Goal: Task Accomplishment & Management: Use online tool/utility

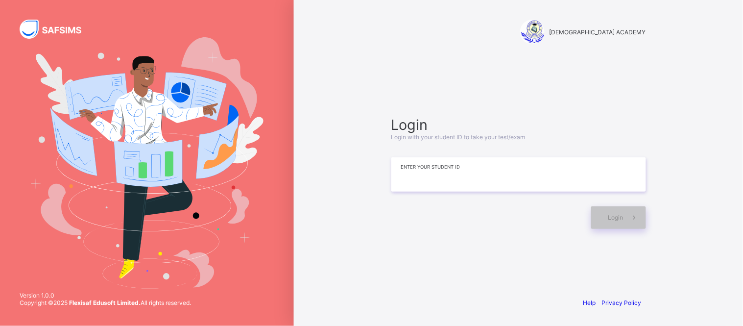
click at [474, 180] on input at bounding box center [518, 174] width 255 height 34
type input "**********"
click at [613, 218] on span "Login" at bounding box center [615, 217] width 15 height 7
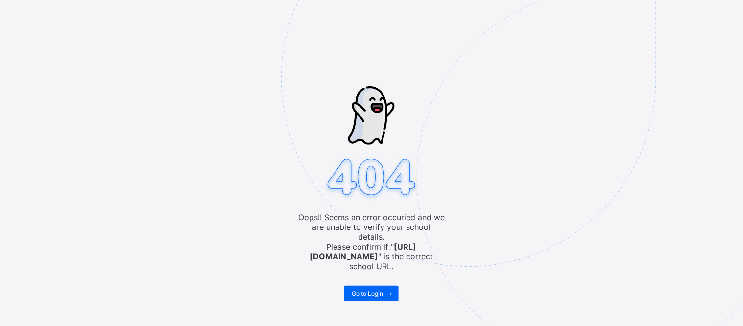
click at [498, 158] on img at bounding box center [536, 128] width 511 height 474
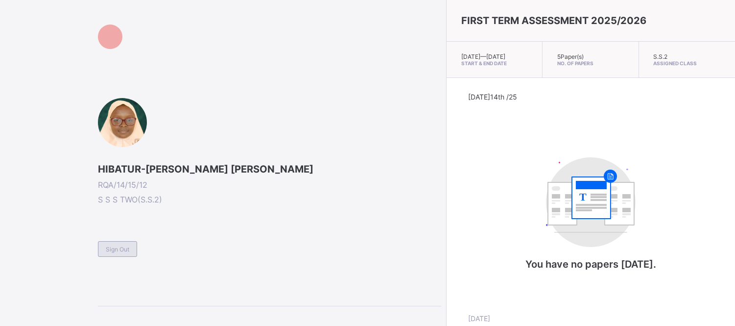
click at [125, 241] on div "Sign Out" at bounding box center [117, 249] width 39 height 16
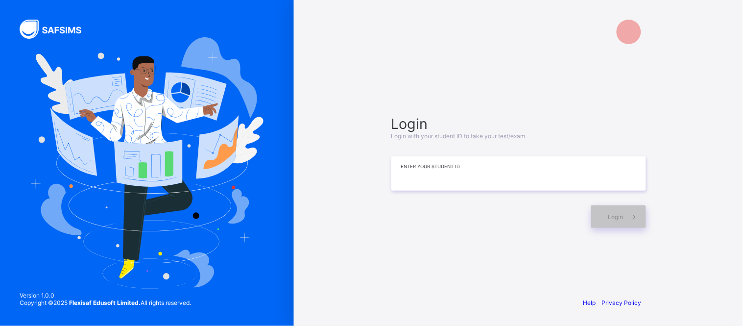
click at [452, 188] on input at bounding box center [518, 173] width 255 height 34
click at [427, 172] on input "**" at bounding box center [518, 173] width 255 height 34
type input "**********"
click at [608, 222] on div "Login" at bounding box center [618, 216] width 55 height 23
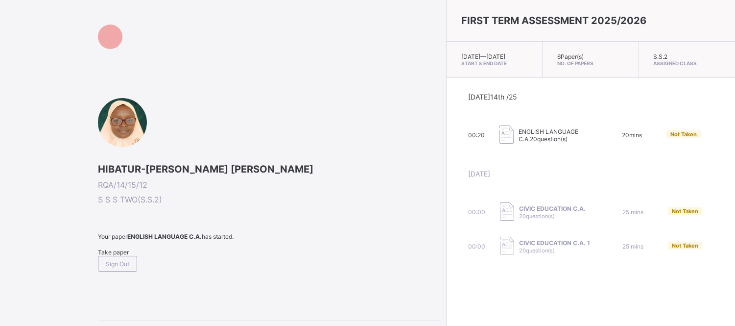
click at [126, 252] on span "Take paper" at bounding box center [113, 251] width 31 height 7
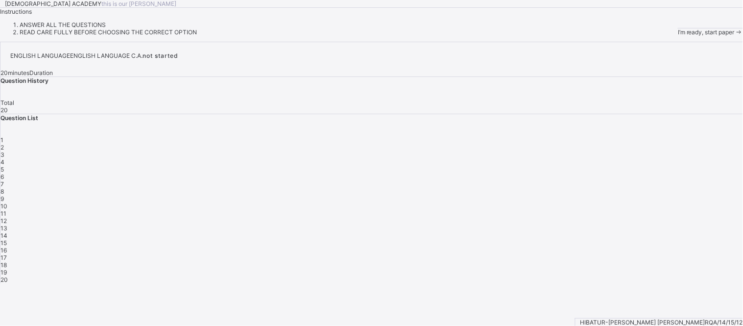
click at [678, 36] on div "I’m ready, start paper" at bounding box center [710, 31] width 65 height 7
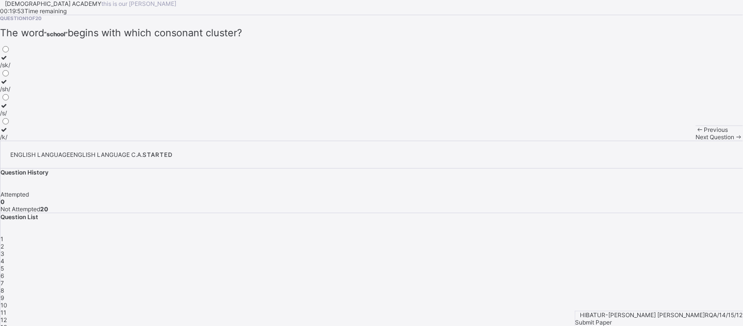
click at [10, 69] on label "/sk/" at bounding box center [5, 61] width 10 height 15
click at [4, 243] on span "2" at bounding box center [1, 246] width 3 height 7
click at [15, 93] on div "text" at bounding box center [7, 88] width 15 height 7
click at [613, 250] on div "3" at bounding box center [371, 253] width 743 height 7
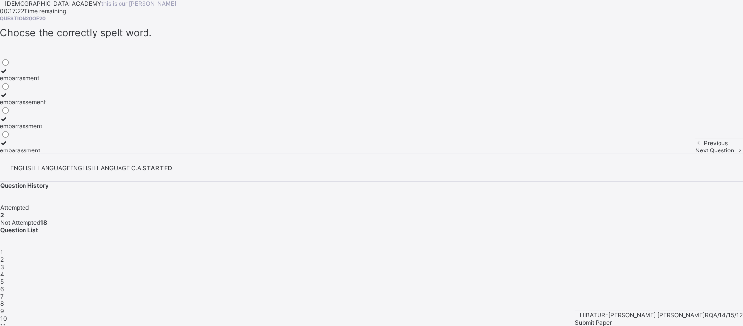
click at [46, 154] on div "embarassment" at bounding box center [23, 149] width 46 height 7
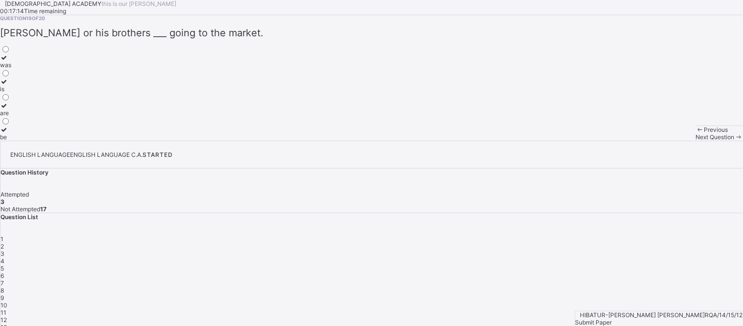
click at [60, 117] on label "Africa" at bounding box center [30, 109] width 60 height 15
click at [49, 133] on div at bounding box center [24, 129] width 49 height 7
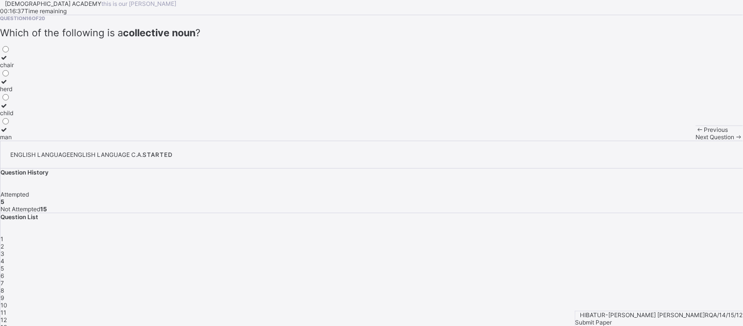
click at [14, 93] on label "herd" at bounding box center [7, 85] width 14 height 15
click at [174, 141] on div "countable noun uncountable noun proper noun collective noun" at bounding box center [371, 93] width 743 height 96
click at [49, 117] on div "proper noun" at bounding box center [24, 112] width 49 height 7
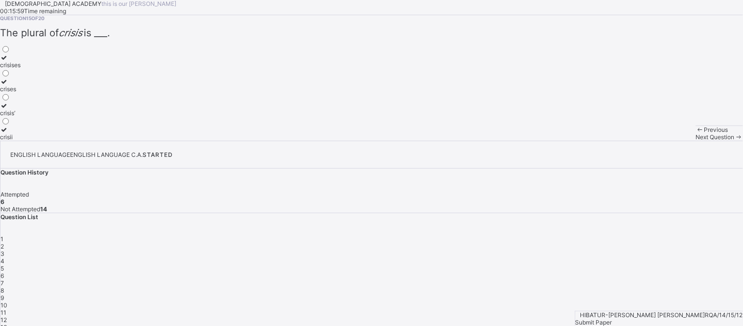
click at [8, 85] on icon at bounding box center [4, 81] width 8 height 7
click at [14, 69] on label "his" at bounding box center [7, 61] width 14 height 15
click at [7, 323] on span "13" at bounding box center [3, 326] width 7 height 7
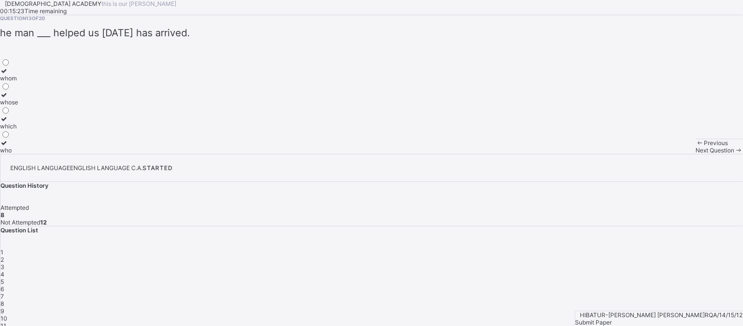
click at [18, 154] on div "who" at bounding box center [9, 149] width 18 height 7
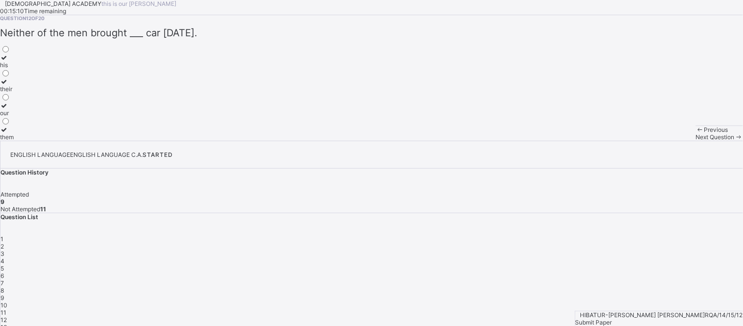
click at [14, 93] on label "their" at bounding box center [7, 85] width 14 height 15
click at [6, 309] on span "11" at bounding box center [3, 312] width 6 height 7
click at [4, 279] on span "7" at bounding box center [1, 282] width 3 height 7
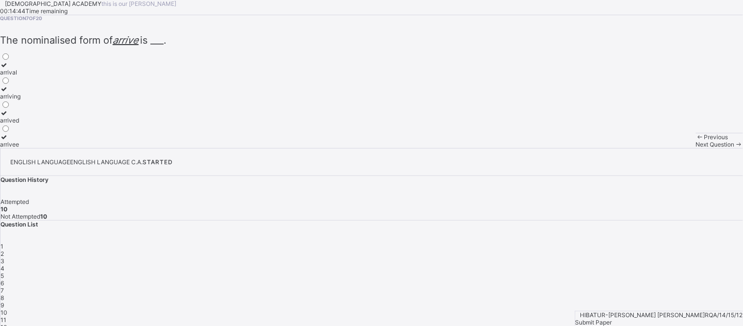
click at [688, 279] on div "6" at bounding box center [371, 282] width 743 height 7
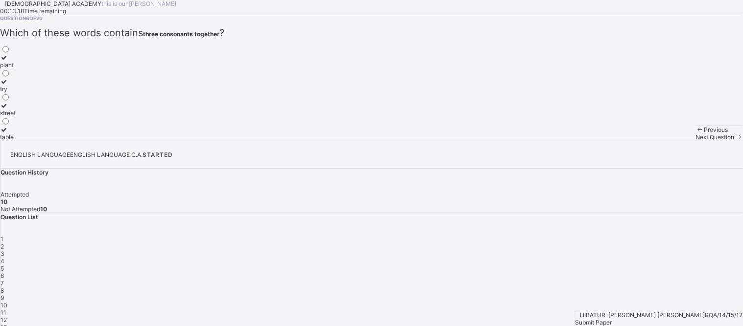
click at [612, 250] on div "3" at bounding box center [371, 253] width 743 height 7
drag, startPoint x: 134, startPoint y: 250, endPoint x: 478, endPoint y: 239, distance: 344.6
click at [478, 141] on div "Question 3 of 20 In the word “strengths” , how many consonants are in the final…" at bounding box center [371, 77] width 743 height 125
click at [4, 257] on span "4" at bounding box center [2, 260] width 4 height 7
click at [672, 265] on div "5" at bounding box center [371, 268] width 743 height 7
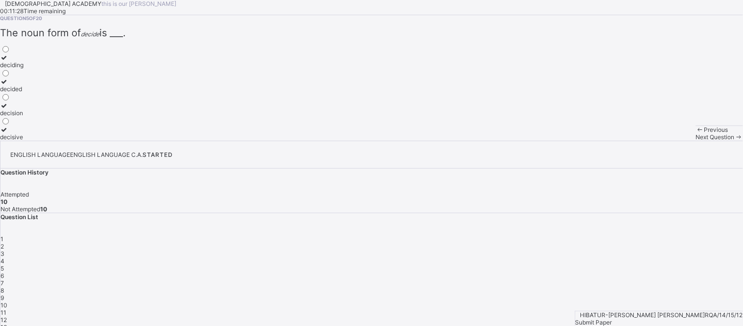
click at [4, 272] on span "6" at bounding box center [1, 275] width 3 height 7
click at [4, 279] on span "7" at bounding box center [1, 282] width 3 height 7
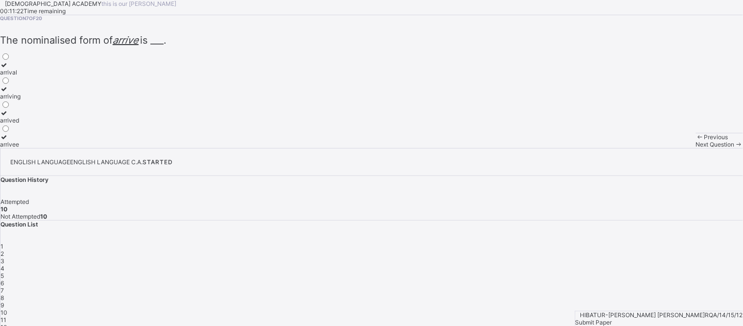
click at [3, 243] on span "1" at bounding box center [1, 246] width 3 height 7
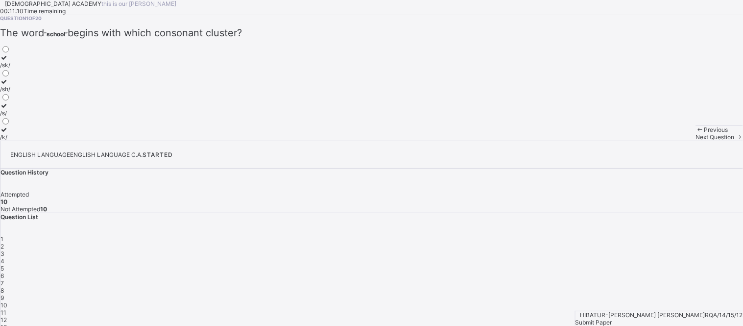
click at [4, 243] on span "2" at bounding box center [1, 246] width 3 height 7
click at [4, 250] on span "3" at bounding box center [2, 253] width 4 height 7
click at [10, 141] on div "5" at bounding box center [5, 136] width 10 height 7
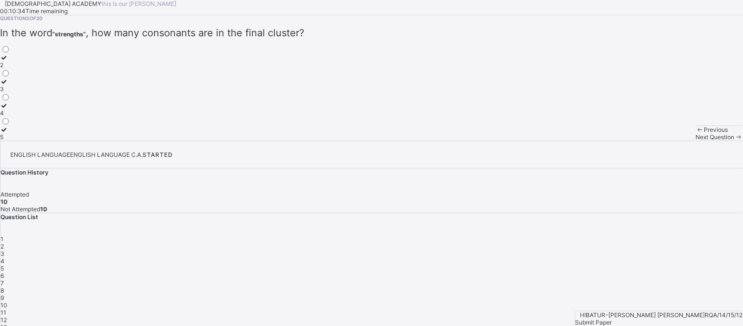
click at [4, 257] on span "4" at bounding box center [2, 260] width 4 height 7
drag, startPoint x: 306, startPoint y: 154, endPoint x: 295, endPoint y: 174, distance: 23.0
click at [295, 141] on div "Question 4 of 20 The cluster /str/ appears at the beginning of which word? stor…" at bounding box center [371, 77] width 743 height 125
click at [295, 141] on div "story starve string strike" at bounding box center [371, 93] width 743 height 96
click at [17, 141] on label "strike" at bounding box center [8, 133] width 17 height 15
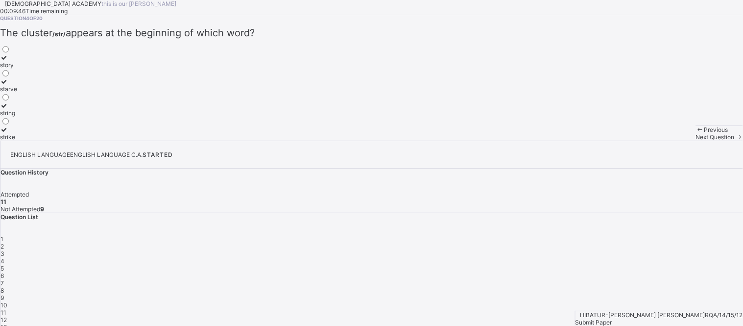
click at [670, 265] on div "5" at bounding box center [371, 268] width 743 height 7
click at [4, 257] on span "4" at bounding box center [2, 260] width 4 height 7
click at [17, 141] on div "strike" at bounding box center [8, 136] width 17 height 7
click at [664, 265] on div "5" at bounding box center [371, 268] width 743 height 7
click at [691, 272] on div "6" at bounding box center [371, 275] width 743 height 7
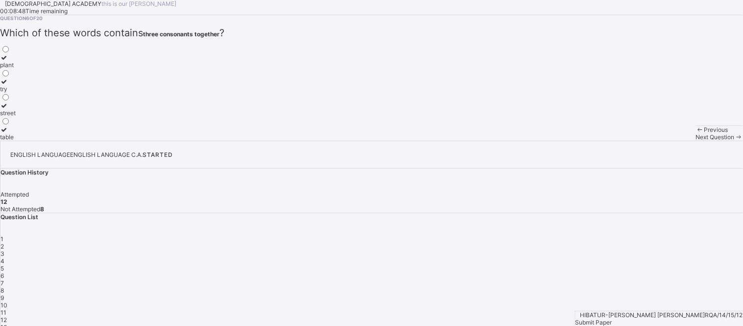
click at [691, 272] on div "6" at bounding box center [371, 275] width 743 height 7
click at [673, 265] on div "5" at bounding box center [371, 268] width 743 height 7
click at [4, 272] on span "6" at bounding box center [1, 275] width 3 height 7
click at [16, 117] on label "street" at bounding box center [8, 109] width 16 height 15
click at [717, 279] on div "7" at bounding box center [371, 282] width 743 height 7
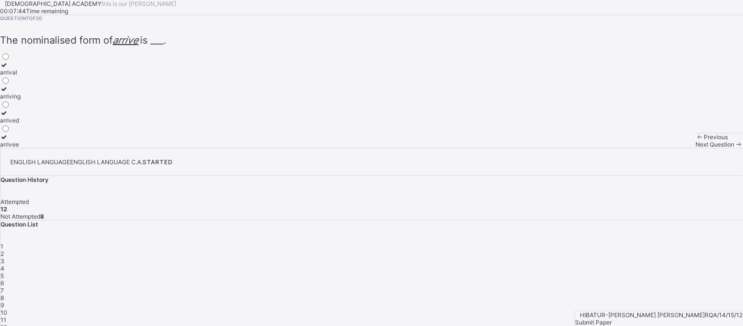
click at [4, 279] on span "6" at bounding box center [1, 282] width 3 height 7
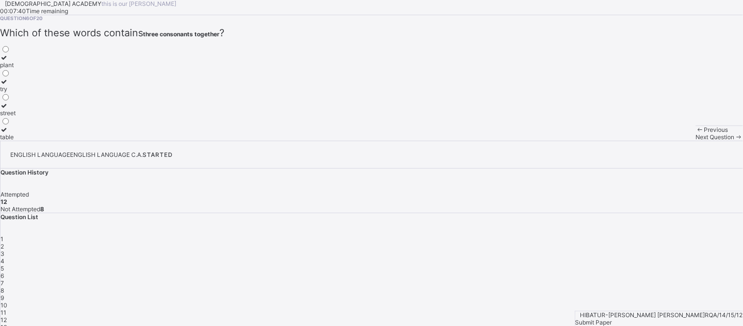
click at [8, 109] on icon at bounding box center [4, 105] width 8 height 7
click at [4, 279] on span "7" at bounding box center [1, 282] width 3 height 7
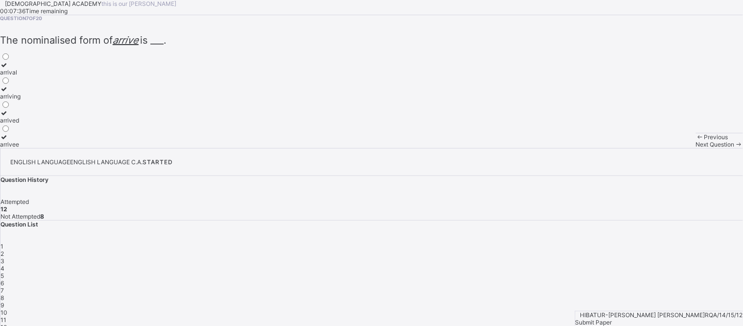
click at [696, 279] on div "6" at bounding box center [371, 282] width 743 height 7
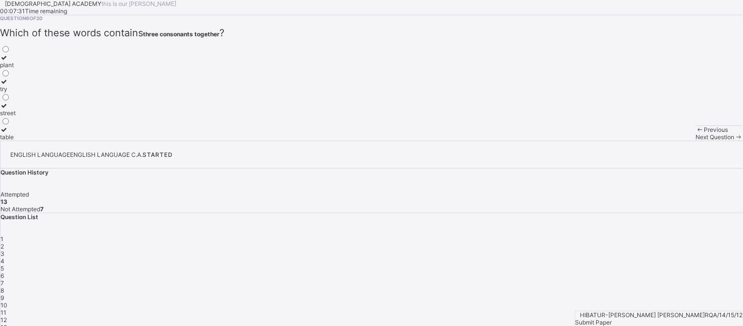
click at [16, 117] on label "street" at bounding box center [8, 109] width 16 height 15
click at [4, 279] on span "7" at bounding box center [1, 282] width 3 height 7
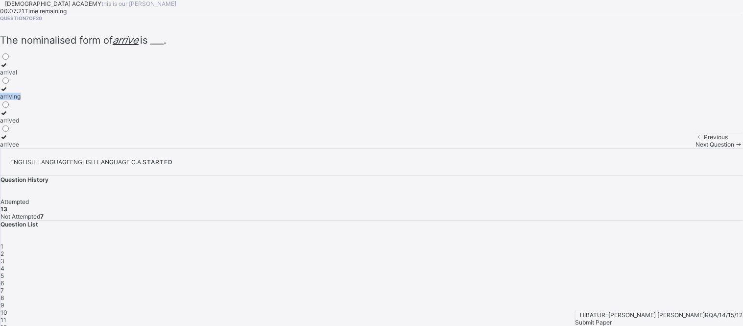
drag, startPoint x: 243, startPoint y: 180, endPoint x: 282, endPoint y: 147, distance: 50.7
click at [282, 147] on div "Question 7 of 20 ​ The nominalised form of arrive is ___. ​ arrival arriving ar…" at bounding box center [371, 81] width 743 height 133
click at [4, 294] on span "8" at bounding box center [1, 297] width 3 height 7
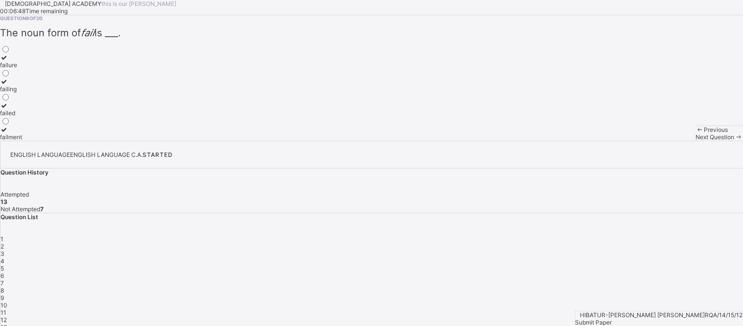
click at [22, 69] on div "failure" at bounding box center [11, 64] width 22 height 7
click at [4, 294] on span "9" at bounding box center [1, 297] width 3 height 7
click at [7, 301] on span "10" at bounding box center [3, 304] width 7 height 7
click at [27, 69] on div "approval" at bounding box center [13, 64] width 27 height 7
click at [6, 309] on span "11" at bounding box center [3, 312] width 6 height 7
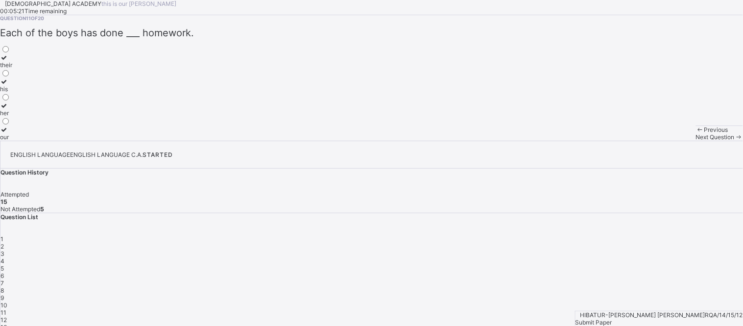
click at [12, 69] on label "their" at bounding box center [6, 61] width 12 height 15
click at [7, 316] on span "12" at bounding box center [3, 319] width 6 height 7
click at [689, 323] on div "13" at bounding box center [371, 326] width 743 height 7
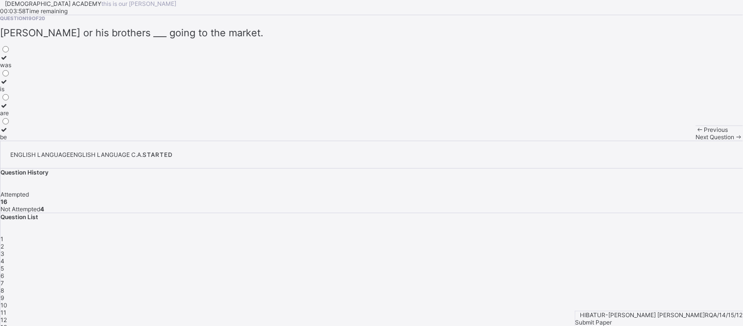
click at [11, 117] on div "are" at bounding box center [5, 112] width 11 height 7
click at [621, 301] on div "10" at bounding box center [371, 304] width 743 height 7
click at [644, 309] on div "11" at bounding box center [371, 312] width 743 height 7
click at [4, 243] on span "2" at bounding box center [1, 246] width 3 height 7
click at [617, 250] on div "3" at bounding box center [371, 253] width 743 height 7
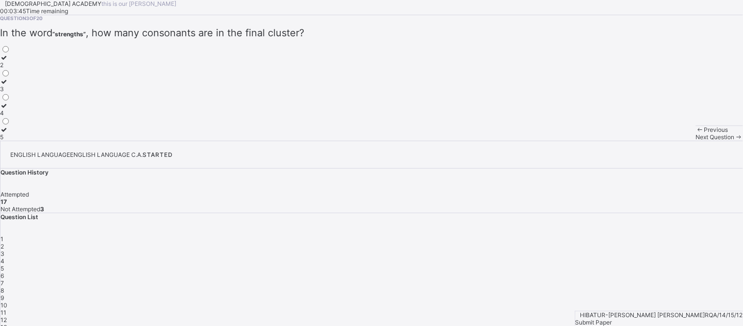
click at [637, 257] on div "4" at bounding box center [371, 260] width 743 height 7
click at [4, 250] on span "3" at bounding box center [2, 253] width 4 height 7
click at [10, 69] on div "2" at bounding box center [5, 64] width 10 height 7
click at [639, 257] on div "4" at bounding box center [371, 260] width 743 height 7
click at [613, 250] on div "3" at bounding box center [371, 253] width 743 height 7
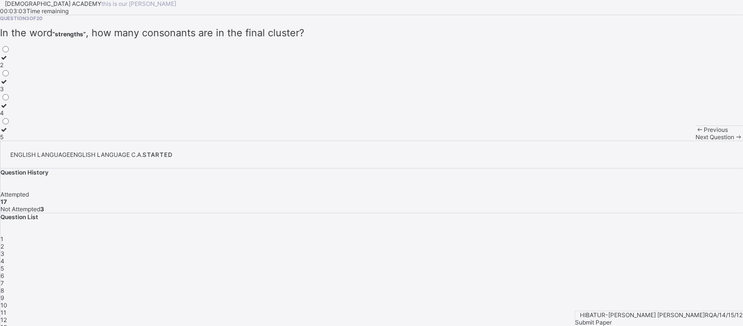
click at [638, 257] on div "4" at bounding box center [371, 260] width 743 height 7
click at [665, 265] on div "5" at bounding box center [371, 268] width 743 height 7
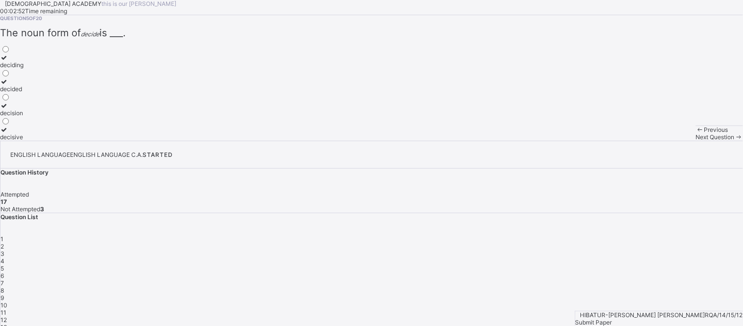
click at [24, 117] on div "decision" at bounding box center [12, 112] width 24 height 7
click at [4, 272] on span "6" at bounding box center [1, 275] width 3 height 7
click at [4, 265] on span "5" at bounding box center [1, 268] width 3 height 7
click at [8, 109] on icon at bounding box center [4, 105] width 8 height 7
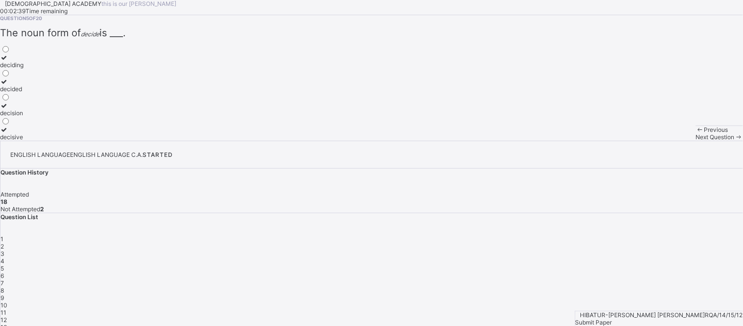
click at [697, 272] on div "6" at bounding box center [371, 275] width 743 height 7
click at [722, 279] on div "7" at bounding box center [371, 282] width 743 height 7
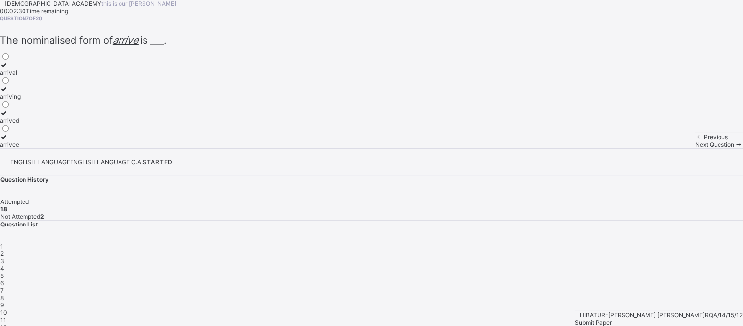
click at [21, 76] on div "arrival" at bounding box center [10, 72] width 21 height 7
click at [4, 301] on span "9" at bounding box center [1, 304] width 3 height 7
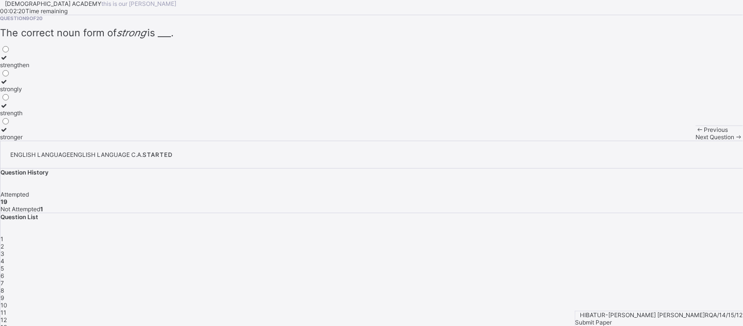
click at [29, 117] on div "strength" at bounding box center [14, 112] width 29 height 7
click at [325, 141] on div "Question 9 of 20 The correct noun form of strong is ___. strengthen strongly st…" at bounding box center [371, 77] width 743 height 125
click at [7, 301] on span "10" at bounding box center [3, 304] width 7 height 7
click at [735, 141] on span at bounding box center [739, 136] width 8 height 7
click at [696, 141] on span "Next Question" at bounding box center [715, 136] width 39 height 7
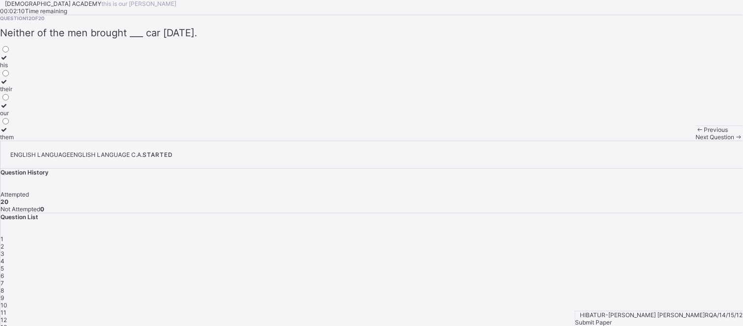
click at [696, 141] on span "Next Question" at bounding box center [715, 136] width 39 height 7
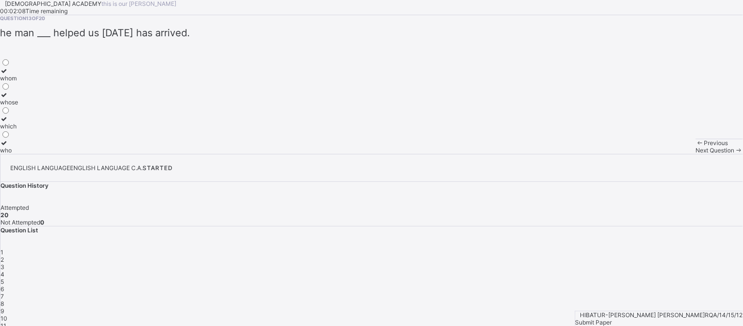
click at [712, 318] on div "Submit Paper" at bounding box center [660, 321] width 168 height 7
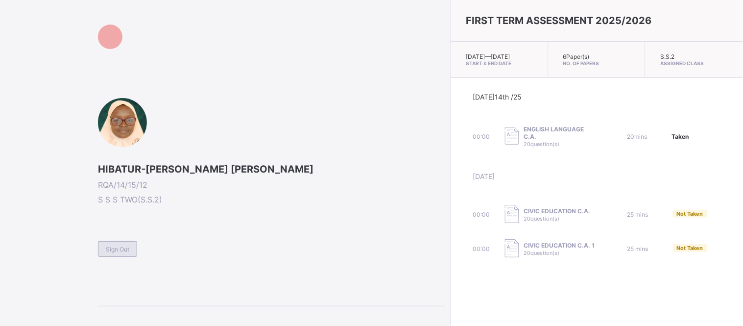
click at [173, 248] on div "Sign Out" at bounding box center [272, 245] width 348 height 24
click at [123, 250] on span "Sign Out" at bounding box center [118, 248] width 24 height 7
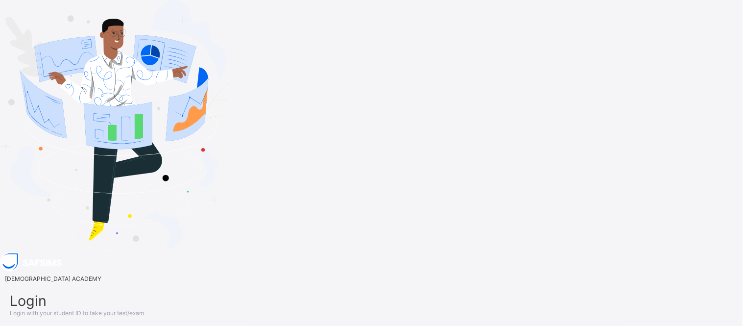
click at [123, 250] on img at bounding box center [116, 125] width 233 height 251
type input "**********"
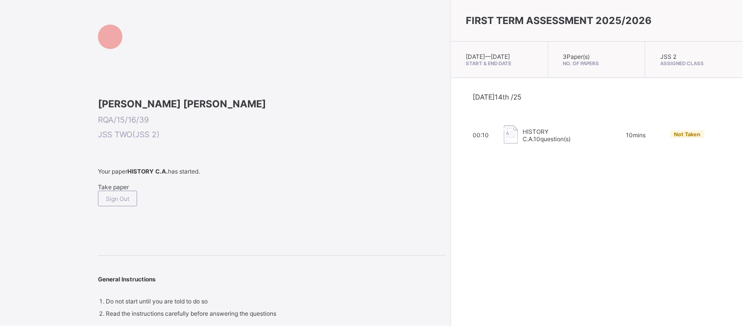
click at [115, 191] on span "Take paper" at bounding box center [113, 186] width 31 height 7
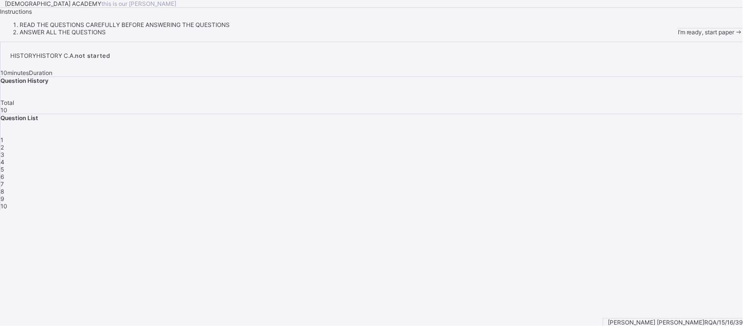
click at [678, 36] on span "I’m ready, start paper" at bounding box center [706, 31] width 57 height 7
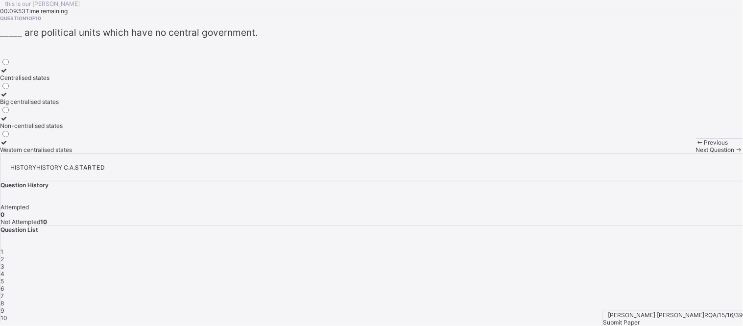
click at [72, 129] on div "Non-centralised states" at bounding box center [36, 125] width 72 height 7
click at [696, 153] on span "Next Question" at bounding box center [715, 149] width 39 height 7
click at [63, 81] on div "Non-centralised states" at bounding box center [31, 77] width 63 height 7
click at [696, 153] on div "Next Question" at bounding box center [719, 149] width 47 height 7
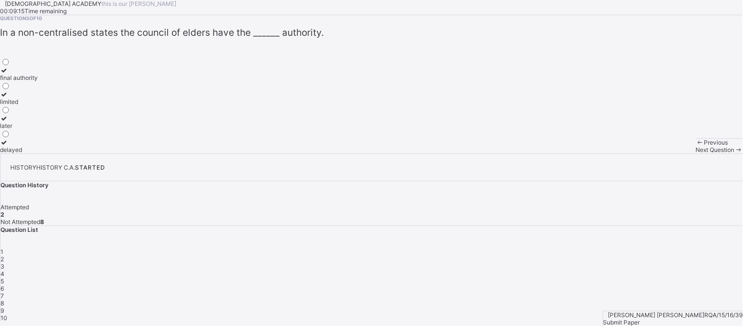
click at [38, 81] on div "final authority" at bounding box center [19, 77] width 38 height 7
click at [696, 153] on span "Next Question" at bounding box center [715, 149] width 39 height 7
click at [18, 153] on div "Hausa" at bounding box center [9, 149] width 18 height 7
click at [696, 153] on span "Next Question" at bounding box center [715, 149] width 39 height 7
click at [4, 270] on span "4" at bounding box center [2, 273] width 4 height 7
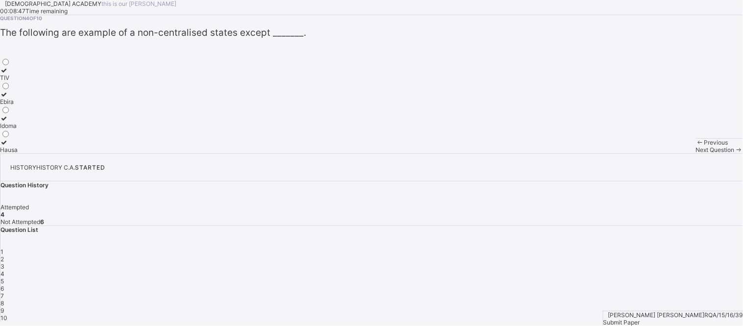
click at [409, 143] on div "Question 4 of 10 The following are example of a non-centralised states except _…" at bounding box center [371, 84] width 743 height 138
click at [696, 153] on div "Next Question" at bounding box center [719, 149] width 47 height 7
click at [20, 105] on div "TIV" at bounding box center [10, 101] width 20 height 7
click at [696, 153] on div "Next Question" at bounding box center [719, 149] width 47 height 7
click at [399, 134] on div "Question 6 of 10 Idoma people can be found in _______. Kogi Benue Kwara Sokoto" at bounding box center [371, 84] width 743 height 138
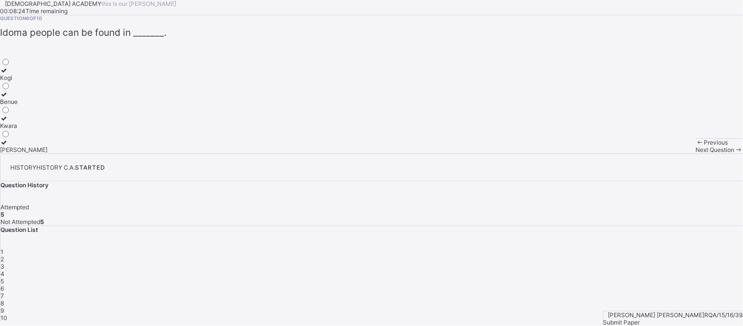
click at [399, 134] on div "Question 6 of 10 Idoma people can be found in _______. Kogi Benue Kwara Sokoto" at bounding box center [371, 84] width 743 height 138
click at [48, 81] on div "Kogi" at bounding box center [24, 77] width 48 height 7
click at [696, 153] on div "Next Question" at bounding box center [719, 149] width 47 height 7
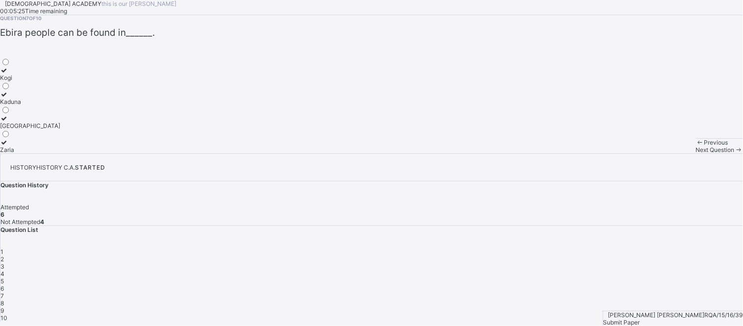
click at [60, 81] on label "Kogi" at bounding box center [30, 74] width 60 height 15
click at [4, 285] on span "6" at bounding box center [1, 288] width 3 height 7
click at [48, 129] on label "Kwara" at bounding box center [24, 122] width 48 height 15
click at [696, 153] on span "Next Question" at bounding box center [715, 149] width 39 height 7
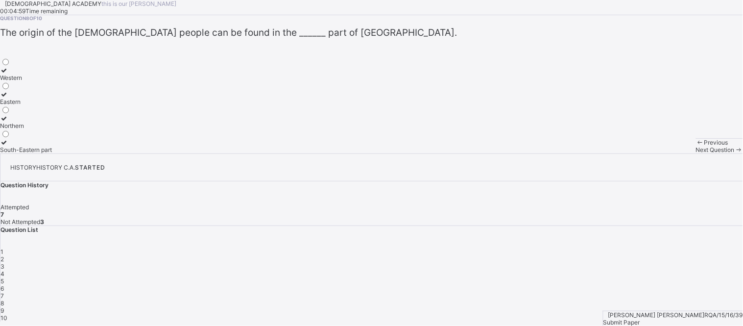
click at [52, 81] on label "Western" at bounding box center [26, 74] width 52 height 15
click at [52, 105] on div "Eastern" at bounding box center [26, 101] width 52 height 7
click at [52, 129] on div "Northern" at bounding box center [26, 125] width 52 height 7
click at [4, 307] on span "9" at bounding box center [1, 310] width 3 height 7
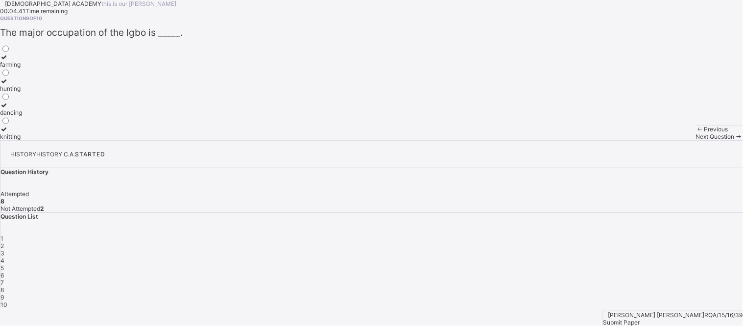
click at [22, 92] on div "hunting" at bounding box center [11, 88] width 22 height 7
click at [7, 301] on span "10" at bounding box center [3, 304] width 7 height 7
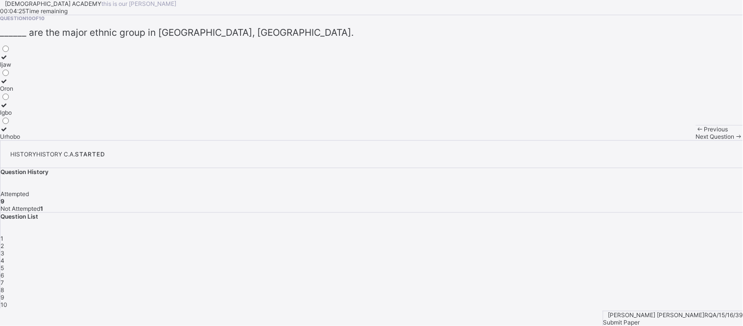
click at [20, 116] on label "Igbo" at bounding box center [10, 108] width 20 height 15
click at [640, 318] on span "Submit Paper" at bounding box center [622, 321] width 37 height 7
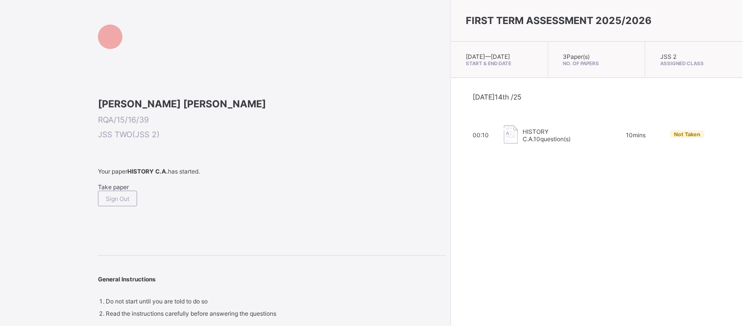
drag, startPoint x: 603, startPoint y: 125, endPoint x: 561, endPoint y: 173, distance: 63.6
click at [561, 173] on div "FIRST TERM ASSESSMENT 2025/2026 Sun, Oct 12th 2025 — Tue, Oct 21st 2025 Start &…" at bounding box center [597, 163] width 292 height 326
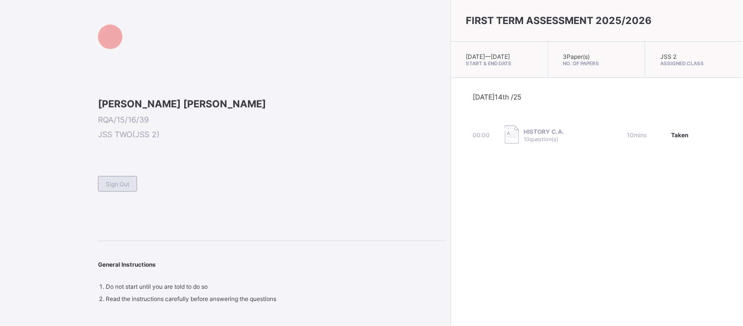
click at [104, 192] on div "Sign Out" at bounding box center [117, 184] width 39 height 16
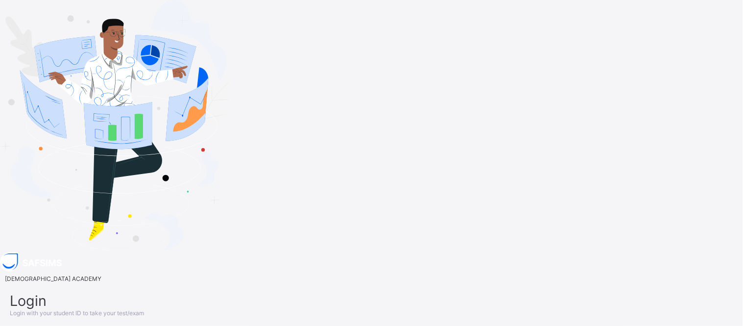
type input "**********"
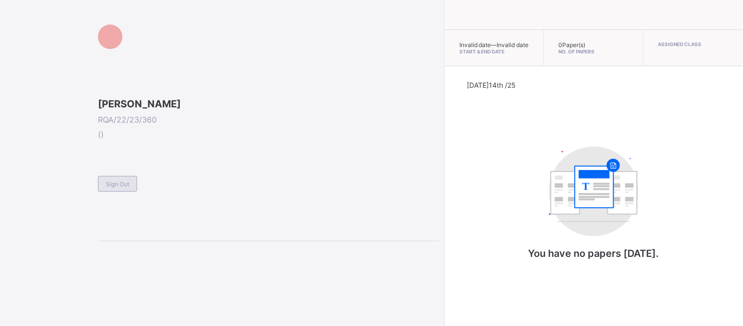
click at [116, 192] on div "Sign Out" at bounding box center [117, 184] width 39 height 16
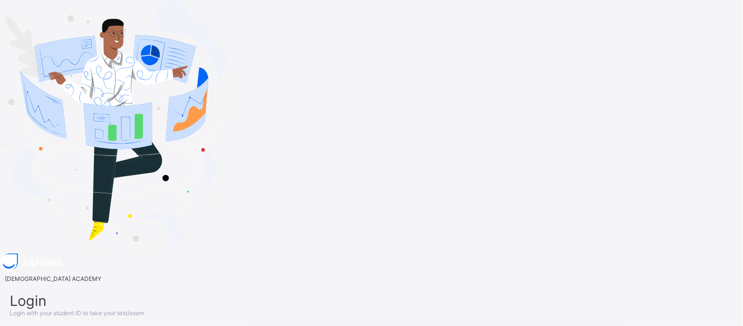
type input "**********"
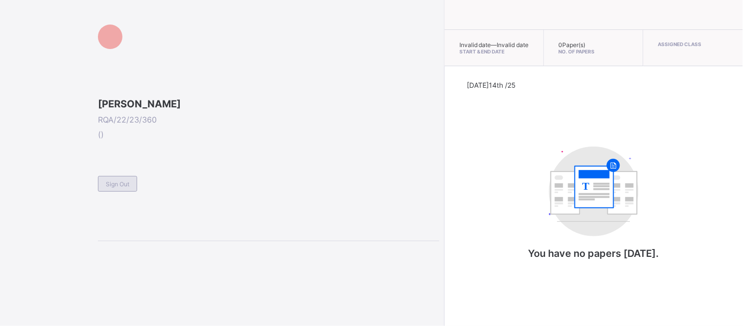
click at [115, 188] on span "Sign Out" at bounding box center [118, 183] width 24 height 7
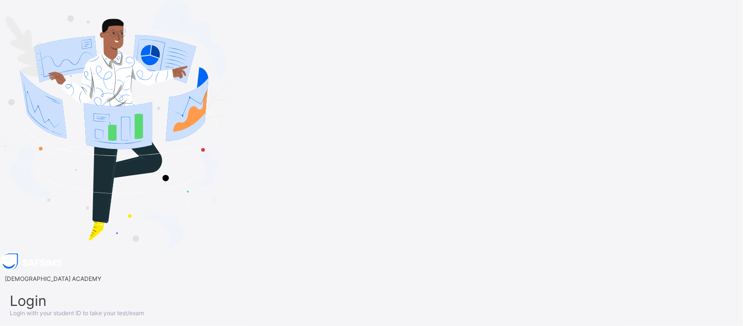
type input "*"
type input "**********"
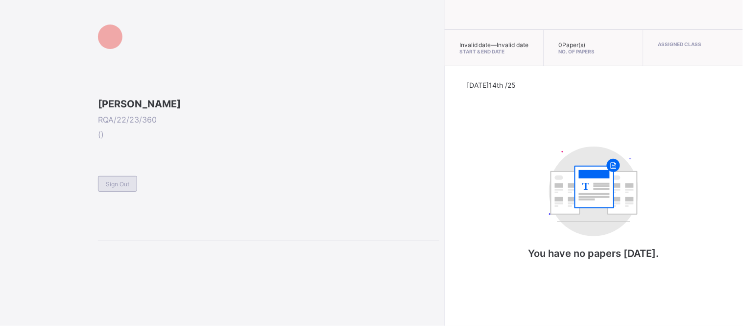
click at [121, 188] on span "Sign Out" at bounding box center [118, 183] width 24 height 7
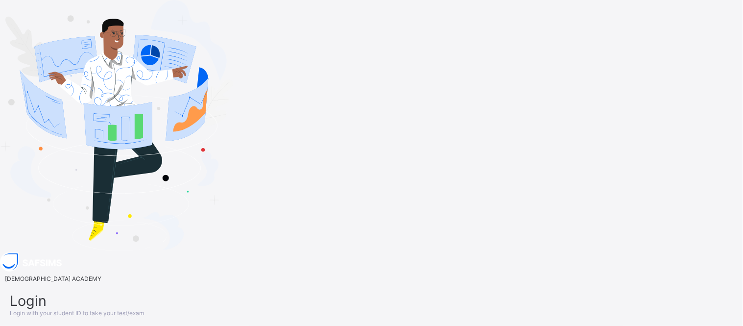
type input "**********"
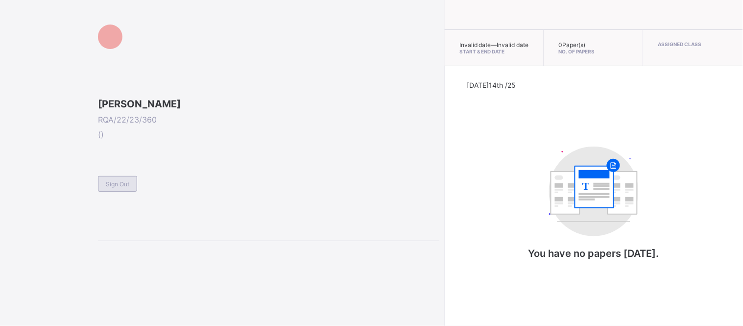
click at [126, 188] on span "Sign Out" at bounding box center [118, 183] width 24 height 7
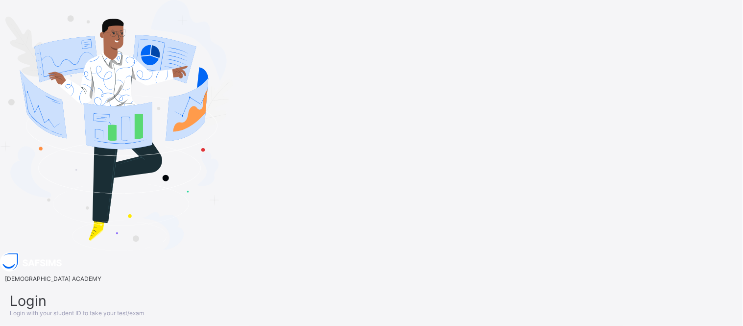
type input "**********"
click at [101, 275] on div "RAUDHATUL QUR'AN ACADEMY" at bounding box center [50, 278] width 101 height 7
drag, startPoint x: 578, startPoint y: 26, endPoint x: 590, endPoint y: 26, distance: 12.2
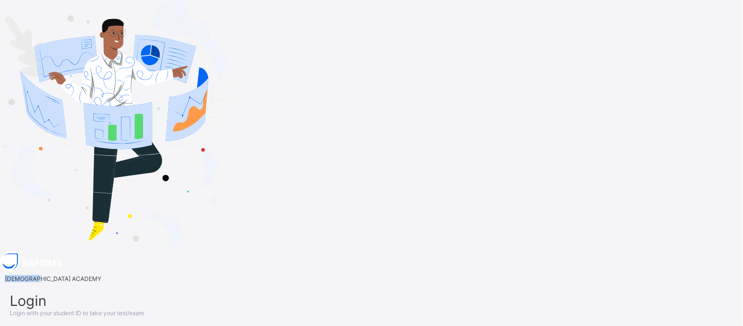
click at [101, 275] on div "RAUDHATUL QUR'AN ACADEMY" at bounding box center [50, 278] width 101 height 7
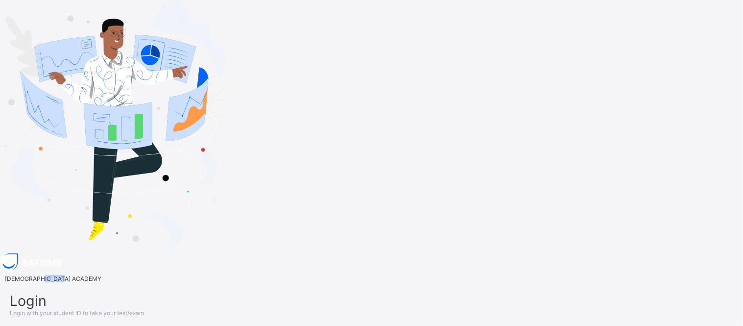
click at [101, 275] on span "RAUDHATUL QUR'AN ACADEMY" at bounding box center [53, 278] width 97 height 7
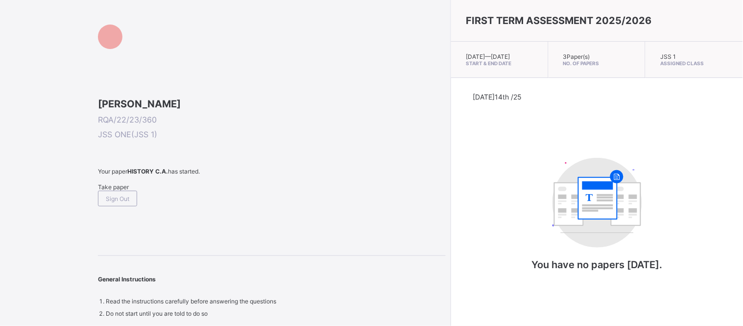
click at [127, 191] on span "Take paper" at bounding box center [113, 186] width 31 height 7
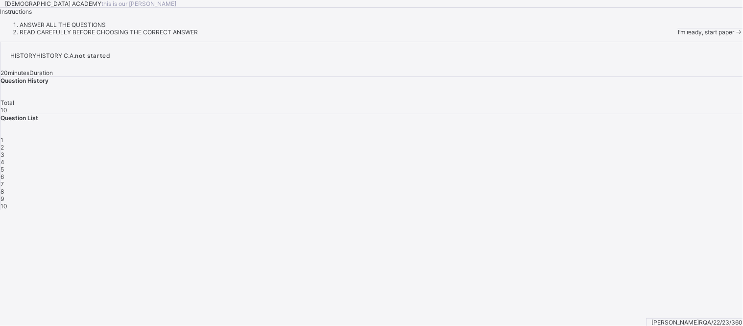
click at [3, 144] on span "1" at bounding box center [1, 139] width 3 height 7
click at [562, 144] on div "1" at bounding box center [371, 139] width 743 height 7
click at [121, 36] on ol "ANSWER ALL THE QUESTIONS READ CAREFULLY BEFORE CHOOSING THE CORRECT ANSWER" at bounding box center [371, 28] width 743 height 15
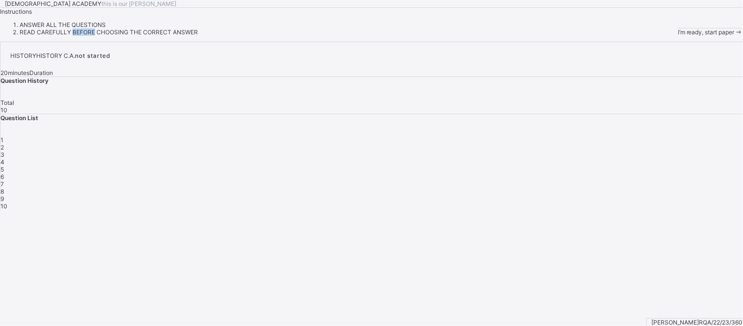
click at [121, 36] on ol "ANSWER ALL THE QUESTIONS READ CAREFULLY BEFORE CHOOSING THE CORRECT ANSWER" at bounding box center [371, 28] width 743 height 15
click at [678, 36] on span "I’m ready, start paper" at bounding box center [706, 31] width 57 height 7
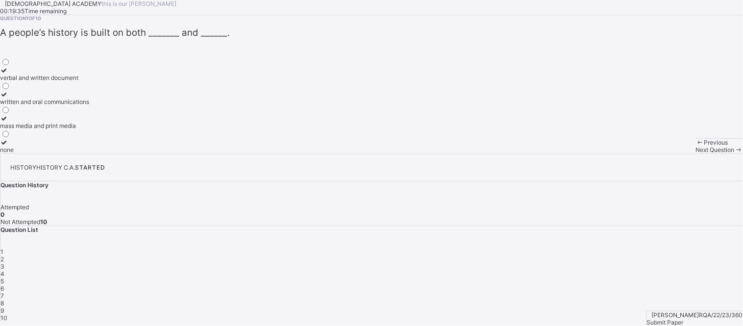
click at [89, 105] on label "written and oral communications" at bounding box center [44, 98] width 89 height 15
click at [696, 153] on span "Next Question" at bounding box center [715, 149] width 39 height 7
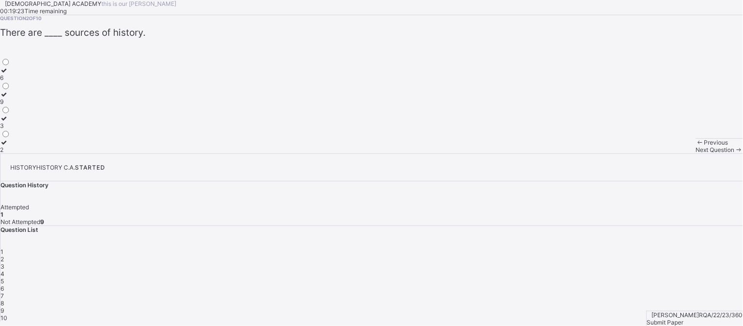
click at [10, 129] on div "3" at bounding box center [5, 125] width 10 height 7
click at [696, 153] on span "Next Question" at bounding box center [715, 149] width 39 height 7
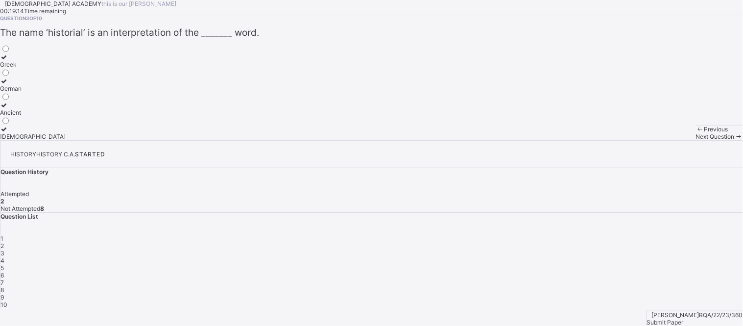
click at [66, 68] on div "Greek" at bounding box center [33, 64] width 66 height 7
click at [696, 140] on span "Next Question" at bounding box center [715, 136] width 39 height 7
click at [30, 68] on label "knowledge" at bounding box center [15, 60] width 30 height 15
click at [696, 140] on span "Next Question" at bounding box center [715, 136] width 39 height 7
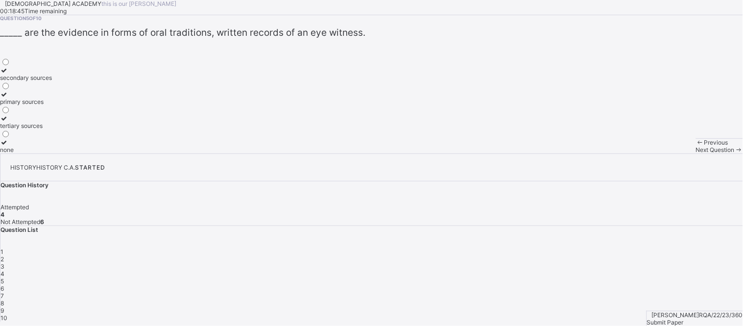
click at [52, 105] on div "primary sources" at bounding box center [26, 101] width 52 height 7
click at [696, 153] on span "Next Question" at bounding box center [715, 149] width 39 height 7
click at [52, 105] on div "archival materials" at bounding box center [26, 101] width 52 height 7
click at [696, 153] on span "Next Question" at bounding box center [715, 149] width 39 height 7
click at [27, 81] on label "source" at bounding box center [13, 74] width 27 height 15
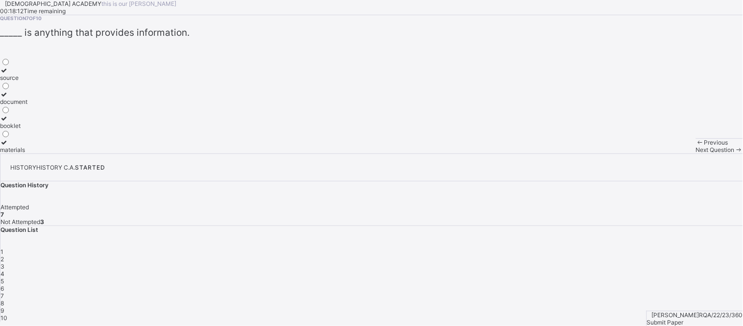
click at [696, 153] on span "Next Question" at bounding box center [715, 149] width 39 height 7
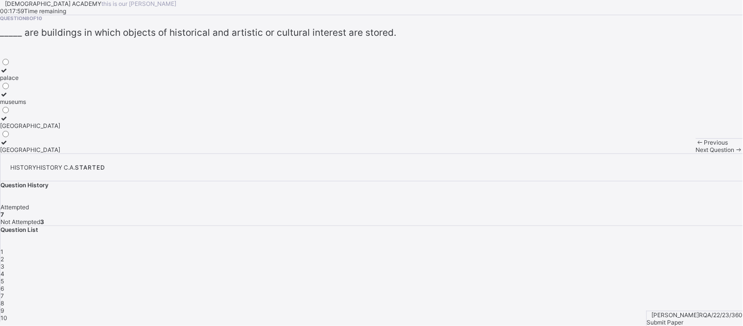
click at [60, 105] on div "museums" at bounding box center [30, 101] width 60 height 7
click at [696, 153] on span "Next Question" at bounding box center [715, 149] width 39 height 7
click at [565, 299] on div "8" at bounding box center [371, 302] width 743 height 7
click at [735, 153] on span at bounding box center [739, 149] width 8 height 7
click at [40, 81] on div "Historical sites" at bounding box center [20, 77] width 40 height 7
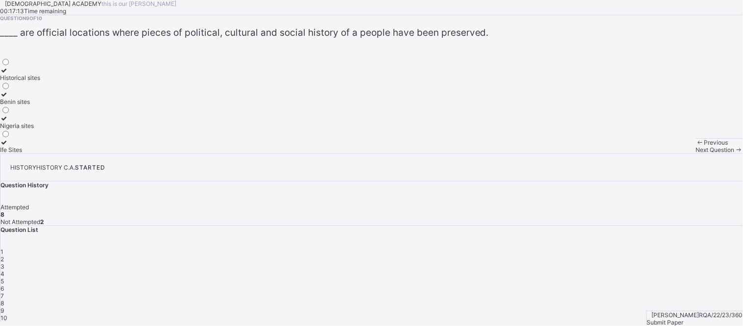
click at [696, 153] on div "Next Question" at bounding box center [719, 149] width 47 height 7
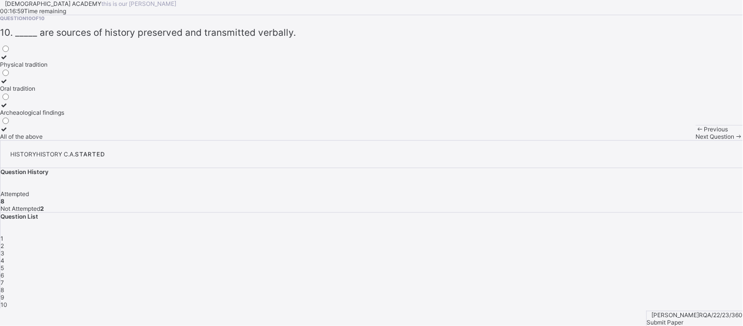
click at [8, 85] on icon at bounding box center [4, 80] width 8 height 7
click at [696, 318] on div "Submit Paper" at bounding box center [695, 321] width 96 height 7
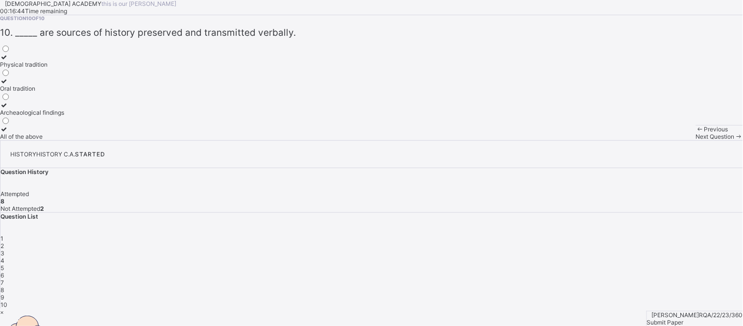
drag, startPoint x: 378, startPoint y: 258, endPoint x: 393, endPoint y: 247, distance: 19.0
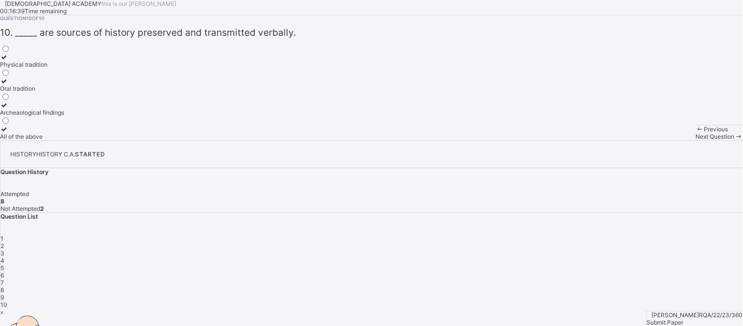
click at [684, 318] on span "Submit Paper" at bounding box center [665, 321] width 37 height 7
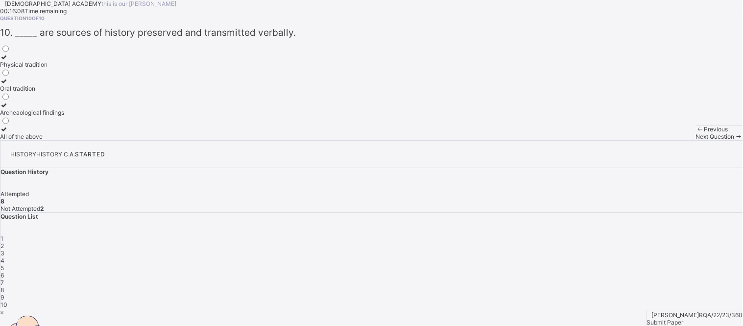
click at [4, 279] on span "7" at bounding box center [1, 282] width 3 height 7
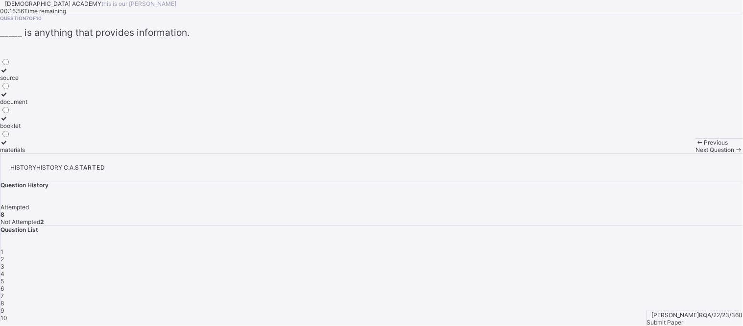
click at [4, 307] on span "9" at bounding box center [1, 310] width 3 height 7
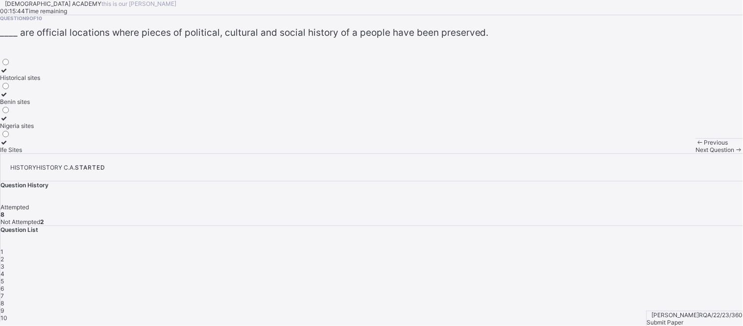
click at [40, 81] on label "Historical sites" at bounding box center [20, 74] width 40 height 15
click at [696, 153] on span "Next Question" at bounding box center [715, 149] width 39 height 7
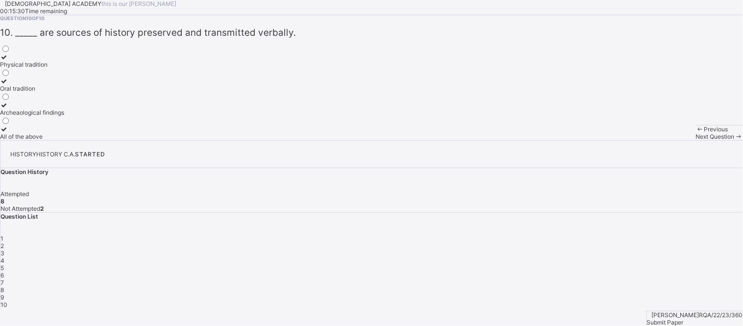
click at [64, 92] on div "Oral tradition" at bounding box center [32, 88] width 64 height 7
click at [701, 318] on div "Submit Paper" at bounding box center [695, 321] width 96 height 7
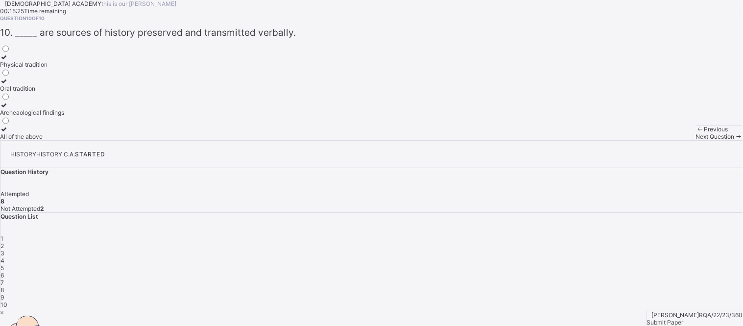
click at [0, 205] on span at bounding box center [0, 208] width 0 height 7
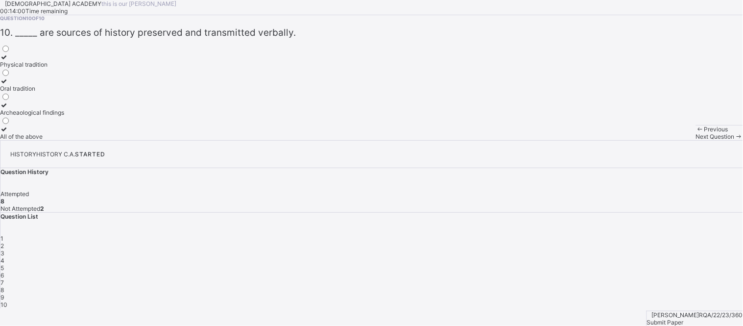
click at [0, 205] on span at bounding box center [0, 208] width 0 height 7
click at [722, 279] on div "7" at bounding box center [371, 282] width 743 height 7
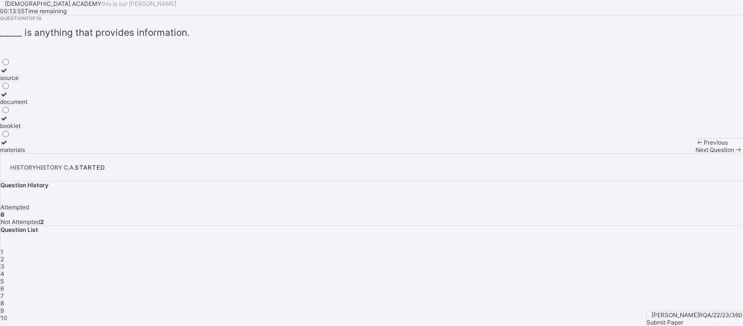
click at [691, 285] on div "6" at bounding box center [371, 288] width 743 height 7
click at [4, 277] on span "5" at bounding box center [1, 280] width 3 height 7
click at [638, 270] on div "4" at bounding box center [371, 273] width 743 height 7
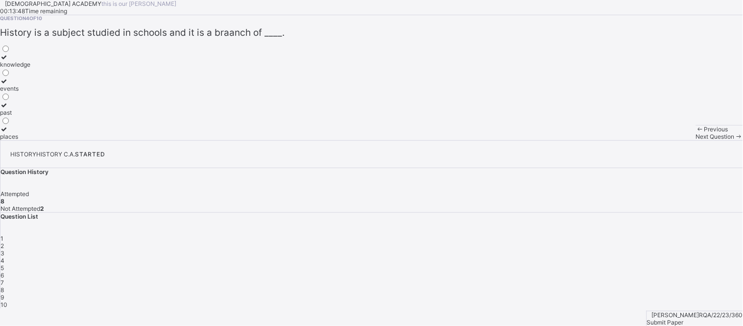
click at [614, 249] on div "3" at bounding box center [371, 252] width 743 height 7
click at [586, 242] on div "2" at bounding box center [371, 245] width 743 height 7
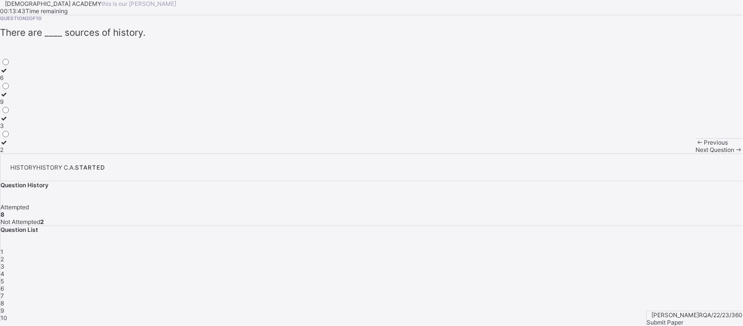
click at [562, 248] on div "1" at bounding box center [371, 251] width 743 height 7
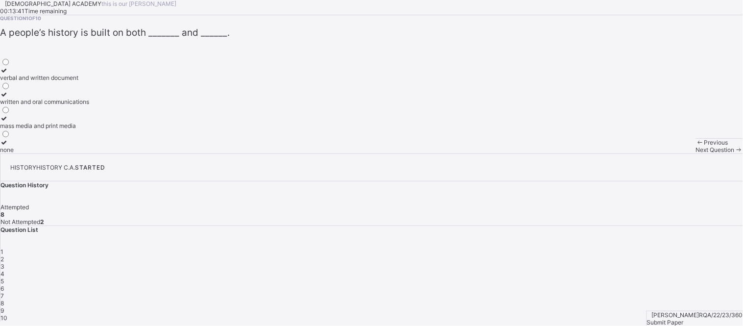
click at [566, 299] on div "8" at bounding box center [371, 302] width 743 height 7
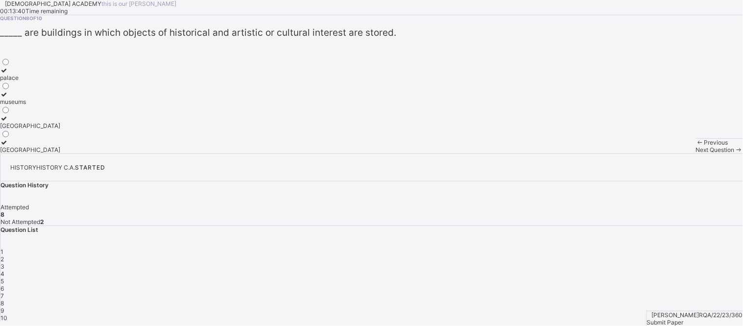
click at [595, 307] on div "9" at bounding box center [371, 310] width 743 height 7
click at [8, 74] on icon at bounding box center [4, 70] width 8 height 7
click at [8, 98] on icon at bounding box center [4, 94] width 8 height 7
click at [614, 314] on div "10" at bounding box center [371, 317] width 743 height 7
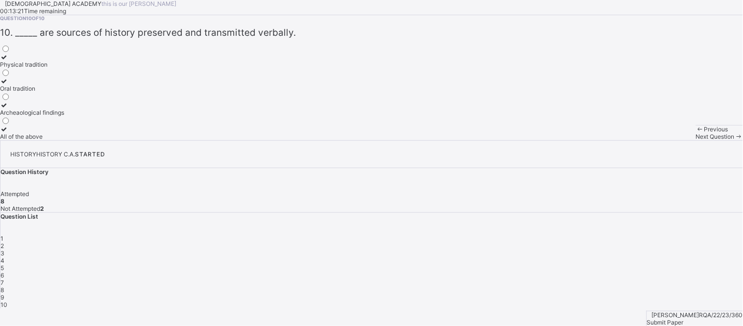
click at [8, 61] on icon at bounding box center [4, 56] width 8 height 7
click at [684, 318] on span "Submit Paper" at bounding box center [665, 321] width 37 height 7
drag, startPoint x: 389, startPoint y: 240, endPoint x: 392, endPoint y: 258, distance: 17.9
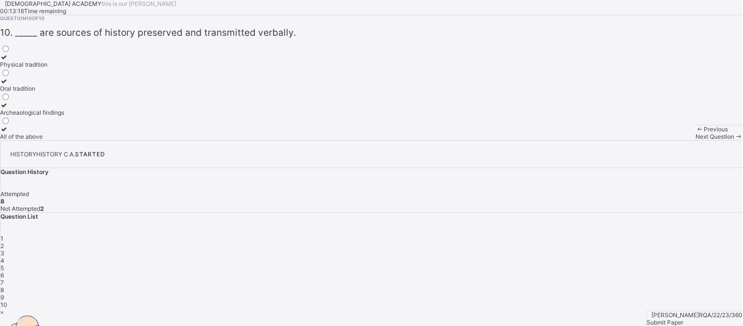
drag, startPoint x: 392, startPoint y: 258, endPoint x: 383, endPoint y: 247, distance: 13.6
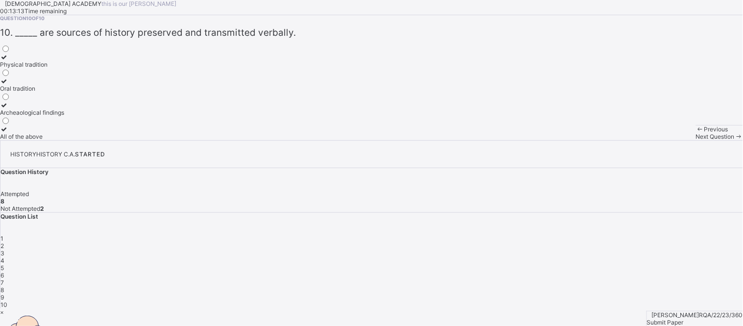
click at [4, 293] on span "9" at bounding box center [1, 296] width 3 height 7
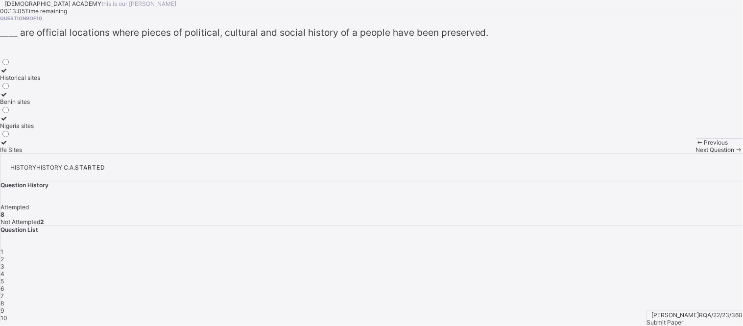
click at [40, 81] on label "Historical sites" at bounding box center [20, 74] width 40 height 15
click at [696, 153] on span "Next Question" at bounding box center [715, 149] width 39 height 7
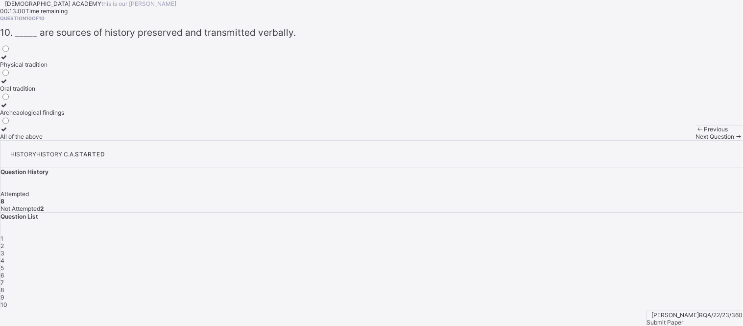
click at [64, 85] on div at bounding box center [32, 80] width 64 height 7
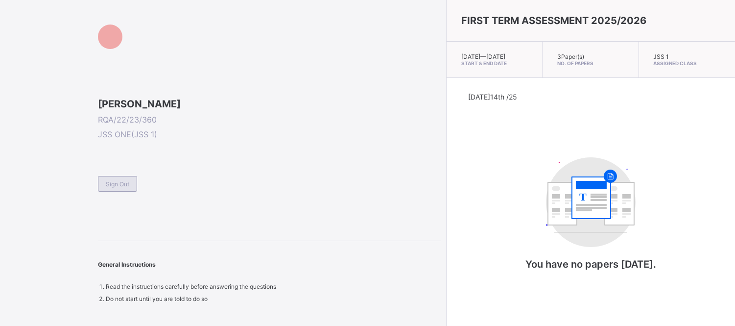
click at [127, 188] on span "Sign Out" at bounding box center [118, 183] width 24 height 7
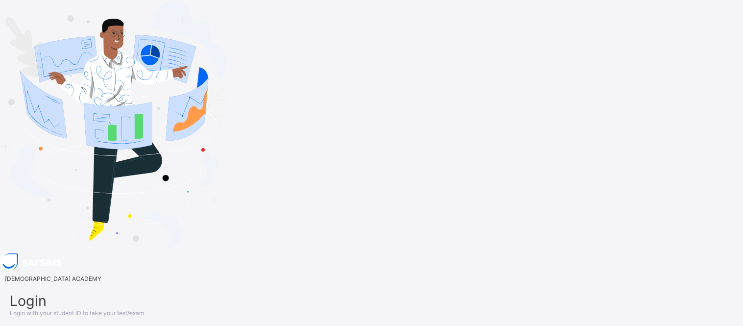
type input "**********"
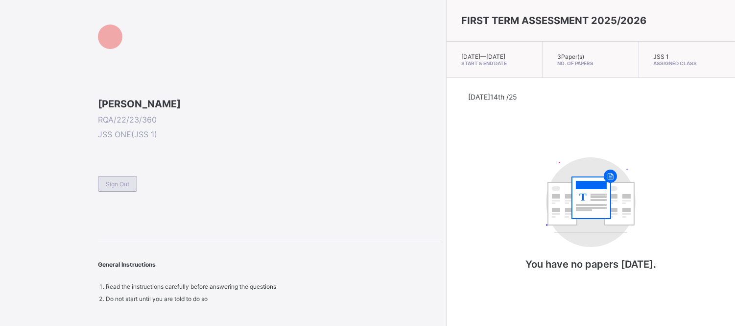
click at [117, 192] on div "Sign Out" at bounding box center [117, 184] width 39 height 16
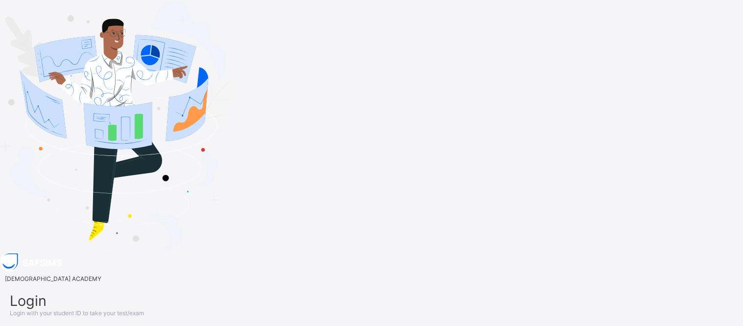
click at [449, 282] on div "Login Login with your student ID to take your test/exam Enter your Student ID L…" at bounding box center [371, 323] width 743 height 83
click at [383, 282] on div "Login Login with your student ID to take your test/exam Enter your Student ID L…" at bounding box center [371, 323] width 743 height 83
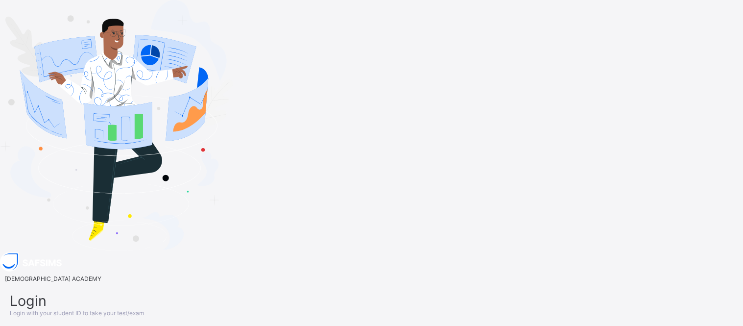
type input "**********"
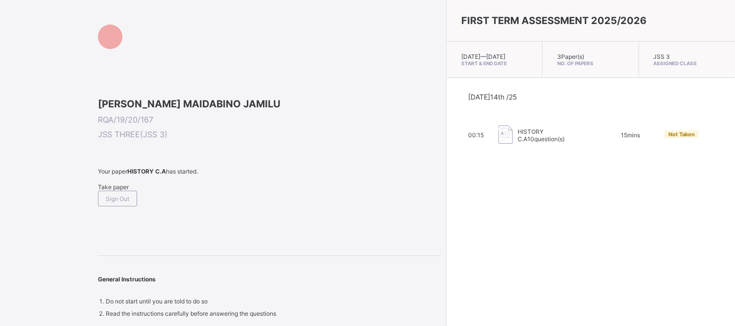
click at [128, 191] on span "Take paper" at bounding box center [113, 186] width 31 height 7
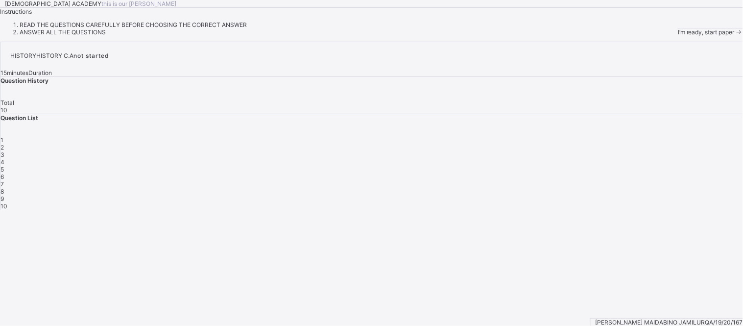
click at [735, 36] on span at bounding box center [739, 31] width 8 height 7
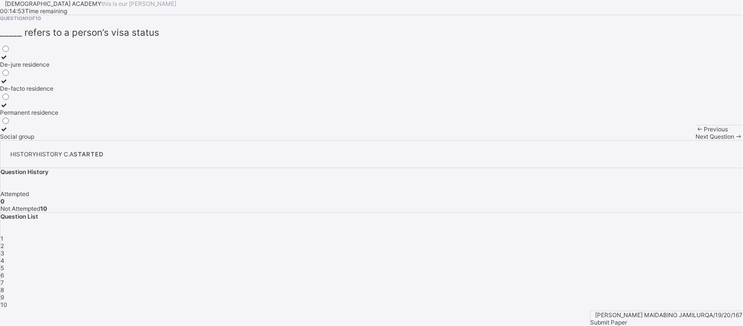
click at [58, 68] on div "De-jure residence" at bounding box center [29, 64] width 58 height 7
click at [696, 140] on span "Next Question" at bounding box center [715, 136] width 39 height 7
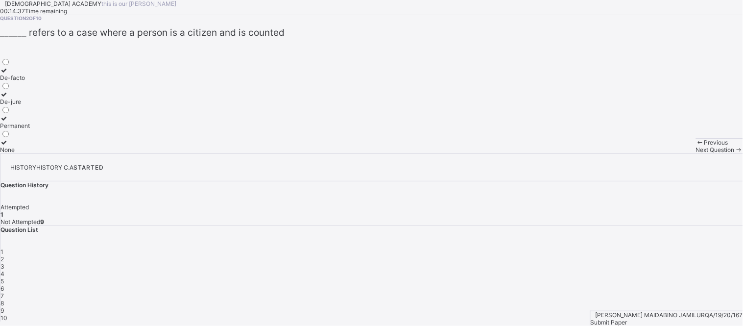
click at [696, 146] on div "Previous" at bounding box center [719, 142] width 47 height 7
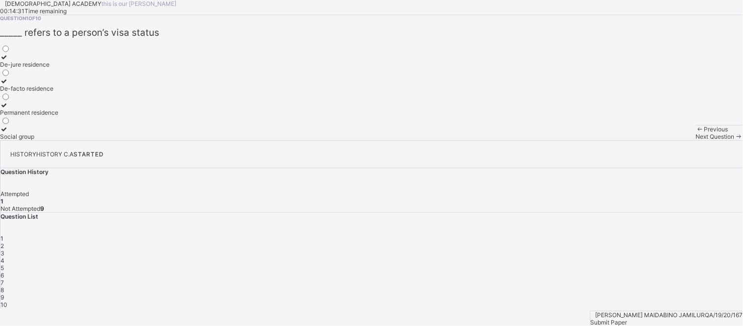
click at [696, 140] on span "Next Question" at bounding box center [715, 136] width 39 height 7
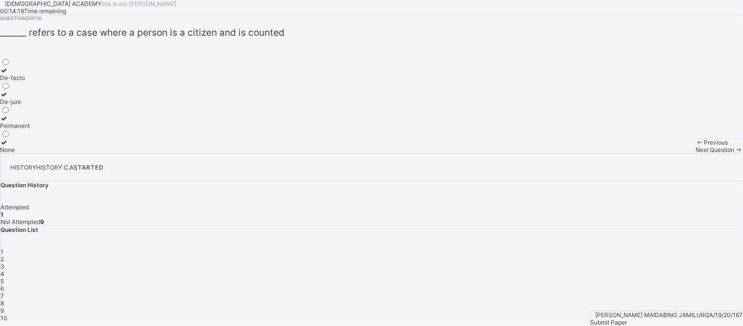
click at [30, 81] on label "De-facto" at bounding box center [15, 74] width 30 height 15
click at [696, 153] on span "Next Question" at bounding box center [715, 149] width 39 height 7
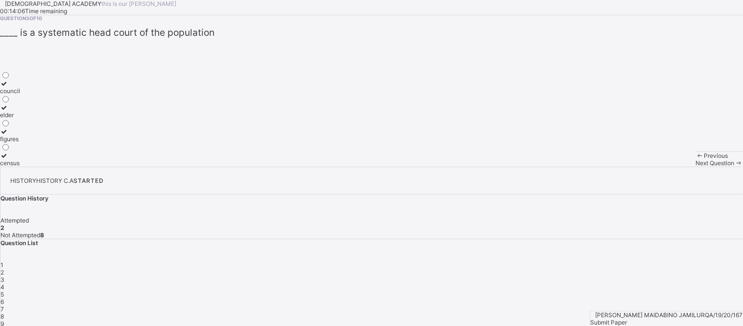
click at [20, 167] on div "census" at bounding box center [10, 162] width 20 height 7
click at [696, 167] on span "Next Question" at bounding box center [715, 162] width 39 height 7
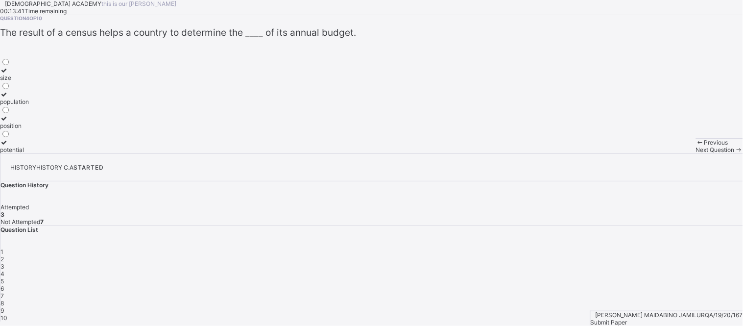
click at [8, 98] on icon at bounding box center [4, 94] width 8 height 7
click at [696, 153] on span "Next Question" at bounding box center [715, 149] width 39 height 7
click at [19, 153] on div "office" at bounding box center [9, 149] width 19 height 7
click at [696, 153] on span "Next Question" at bounding box center [715, 149] width 39 height 7
click at [4, 270] on span "4" at bounding box center [2, 273] width 4 height 7
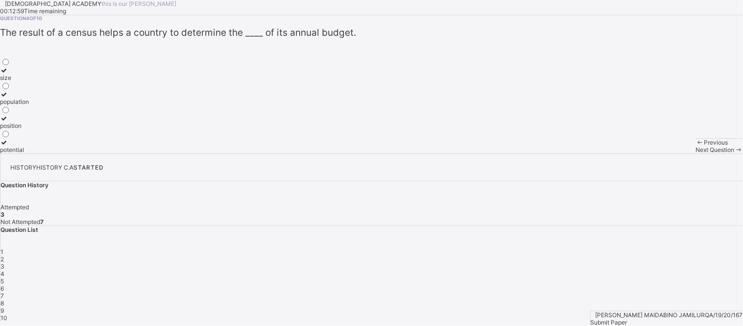
click at [29, 105] on div "population" at bounding box center [14, 101] width 29 height 7
click at [4, 277] on span "5" at bounding box center [1, 280] width 3 height 7
click at [642, 270] on div "4" at bounding box center [371, 273] width 743 height 7
click at [29, 105] on div "population" at bounding box center [14, 101] width 29 height 7
click at [696, 153] on div "Next Question" at bounding box center [719, 149] width 47 height 7
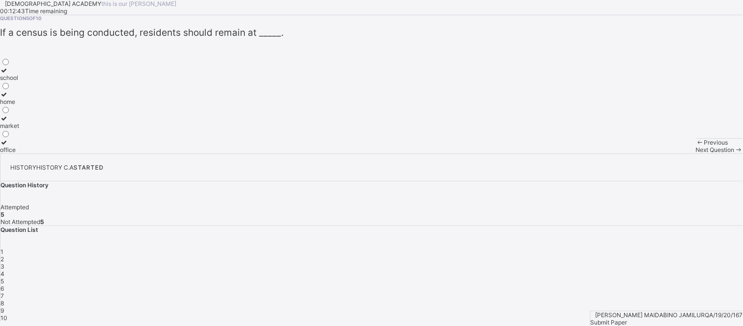
click at [735, 153] on span at bounding box center [739, 149] width 8 height 7
click at [10, 81] on label "3" at bounding box center [5, 74] width 10 height 15
click at [696, 153] on span "Next Question" at bounding box center [715, 149] width 39 height 7
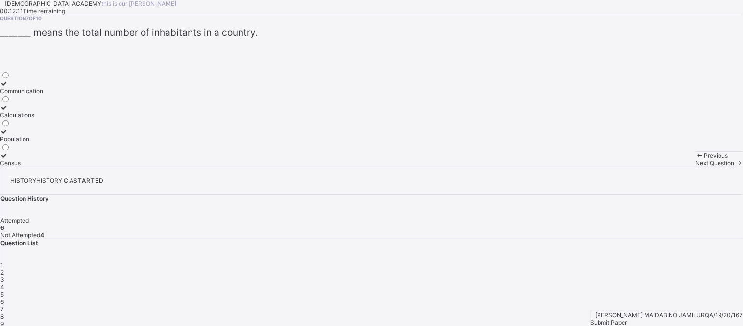
click at [43, 143] on div "Population" at bounding box center [21, 138] width 43 height 7
click at [696, 167] on div "Next Question" at bounding box center [719, 162] width 47 height 7
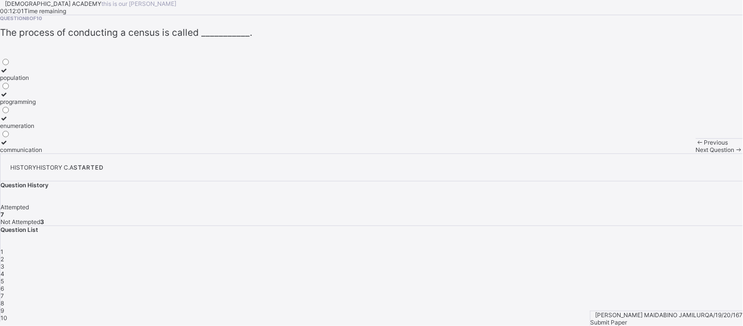
click at [42, 129] on div "enumeration" at bounding box center [21, 125] width 42 height 7
click at [696, 153] on span "Next Question" at bounding box center [715, 149] width 39 height 7
click at [10, 105] on div "10" at bounding box center [5, 101] width 10 height 7
click at [696, 153] on span "Next Question" at bounding box center [715, 149] width 39 height 7
click at [34, 81] on label "participation" at bounding box center [17, 74] width 34 height 15
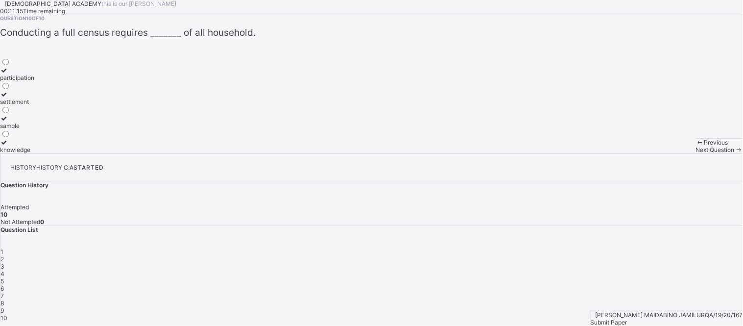
click at [567, 248] on div "1" at bounding box center [371, 251] width 743 height 7
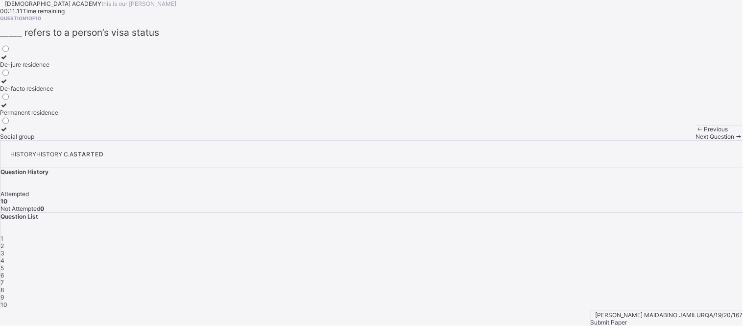
click at [4, 242] on span "2" at bounding box center [1, 245] width 3 height 7
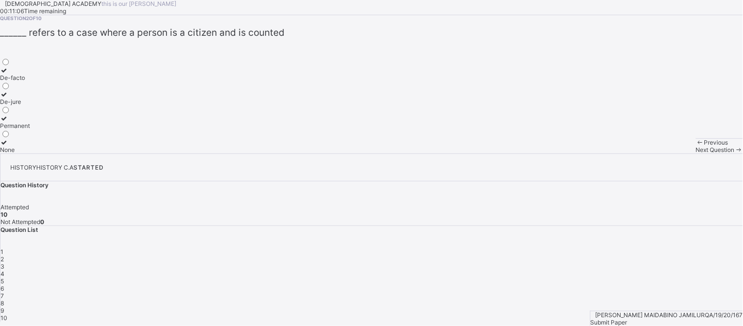
click at [620, 263] on div "3" at bounding box center [371, 266] width 743 height 7
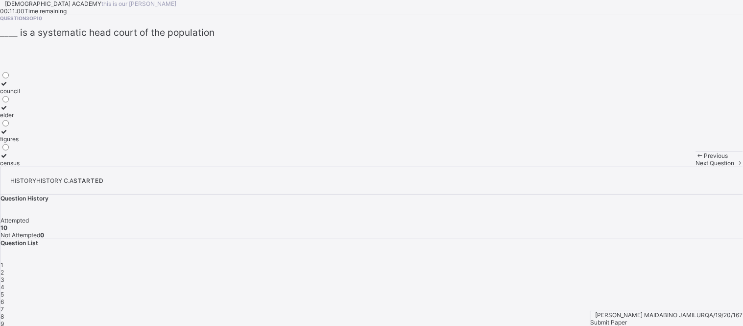
click at [4, 283] on span "4" at bounding box center [2, 286] width 4 height 7
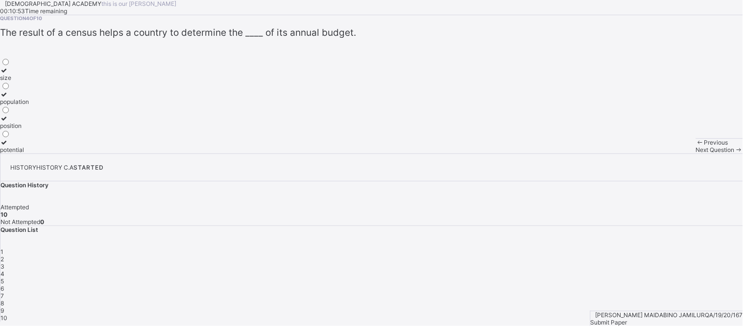
click at [670, 277] on div "5" at bounding box center [371, 280] width 743 height 7
click at [19, 105] on div "home" at bounding box center [9, 101] width 19 height 7
click at [697, 285] on div "6" at bounding box center [371, 288] width 743 height 7
click at [561, 248] on div "1" at bounding box center [371, 251] width 743 height 7
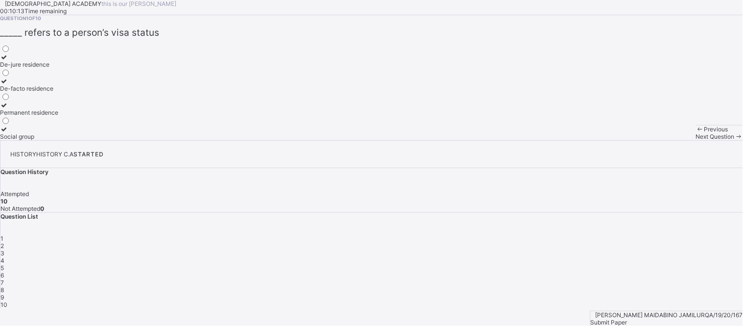
click at [4, 264] on span "5" at bounding box center [1, 267] width 3 height 7
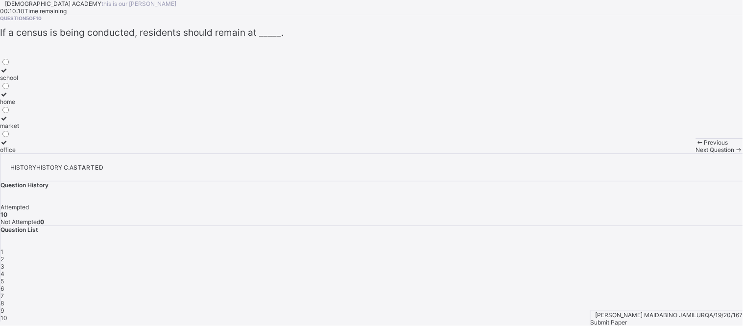
click at [696, 285] on div "6" at bounding box center [371, 288] width 743 height 7
click at [4, 292] on span "7" at bounding box center [1, 295] width 3 height 7
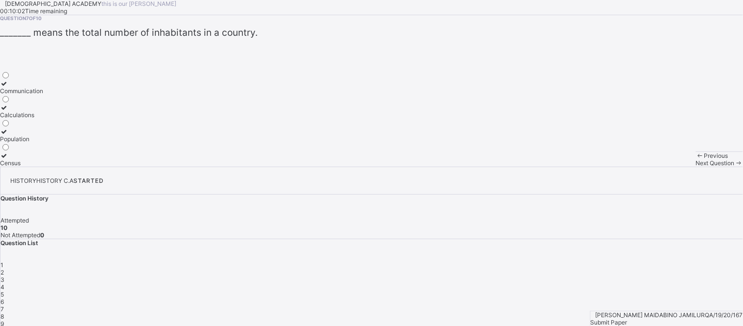
click at [4, 313] on span "8" at bounding box center [1, 316] width 3 height 7
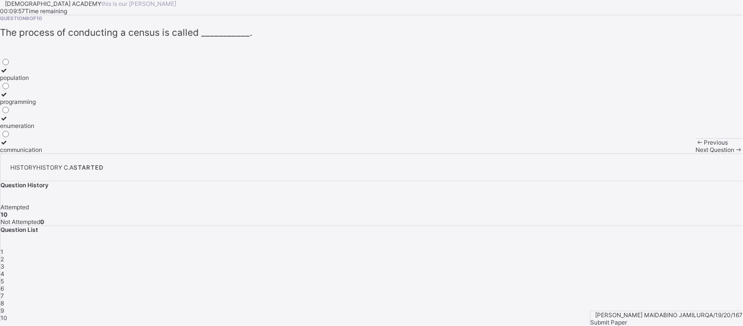
click at [594, 307] on div "9" at bounding box center [371, 310] width 743 height 7
drag, startPoint x: 594, startPoint y: 219, endPoint x: 614, endPoint y: 219, distance: 19.6
click at [614, 248] on div "1 2 3 4 5 6 7 8 9 10" at bounding box center [371, 284] width 743 height 73
click at [7, 314] on span "10" at bounding box center [3, 317] width 7 height 7
click at [628, 318] on span "Submit Paper" at bounding box center [609, 321] width 37 height 7
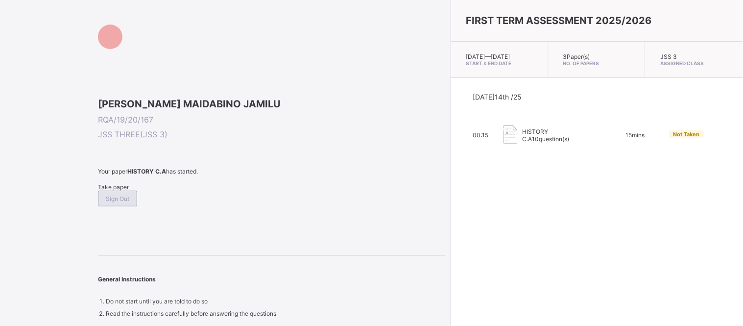
click at [129, 202] on span "Sign Out" at bounding box center [118, 198] width 24 height 7
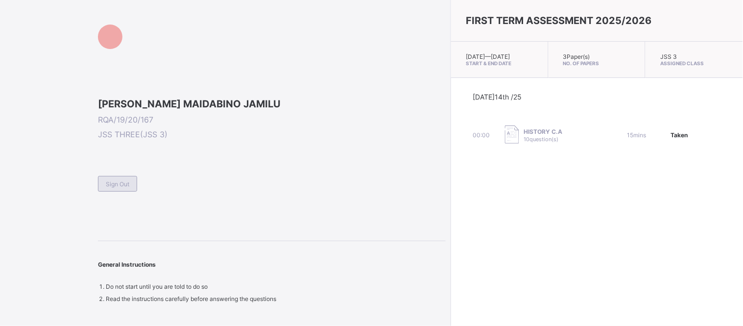
click at [116, 188] on span "Sign Out" at bounding box center [118, 183] width 24 height 7
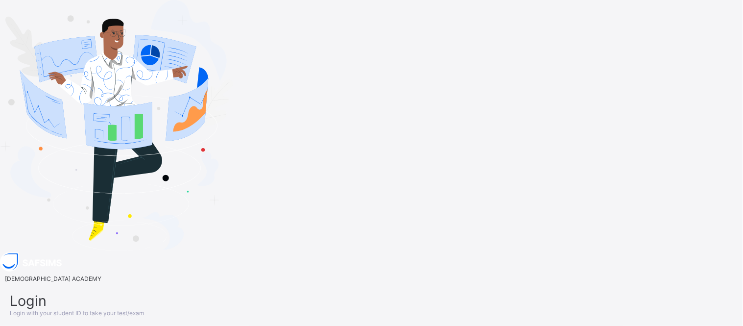
click at [471, 282] on div "Login Login with your student ID to take your test/exam Enter your Student ID L…" at bounding box center [371, 323] width 743 height 83
type input "**********"
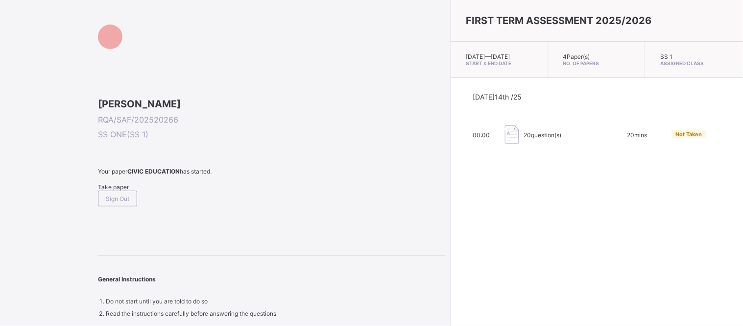
click at [115, 191] on span "Take paper" at bounding box center [113, 186] width 31 height 7
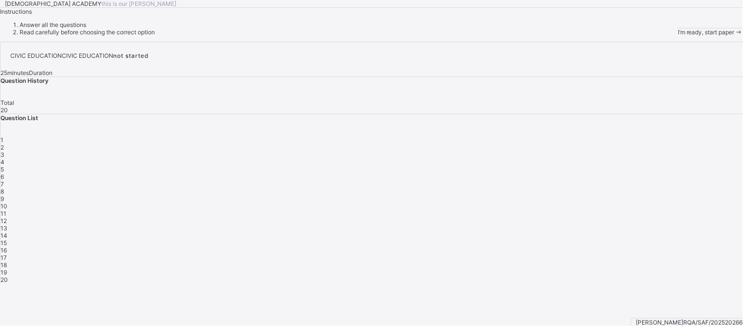
click at [678, 36] on span "I’m ready, start paper" at bounding box center [706, 31] width 57 height 7
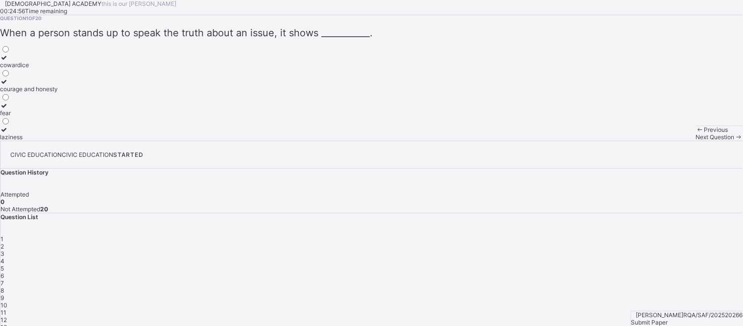
click at [723, 318] on div "Submit Paper" at bounding box center [687, 321] width 112 height 7
